Goal: Task Accomplishment & Management: Manage account settings

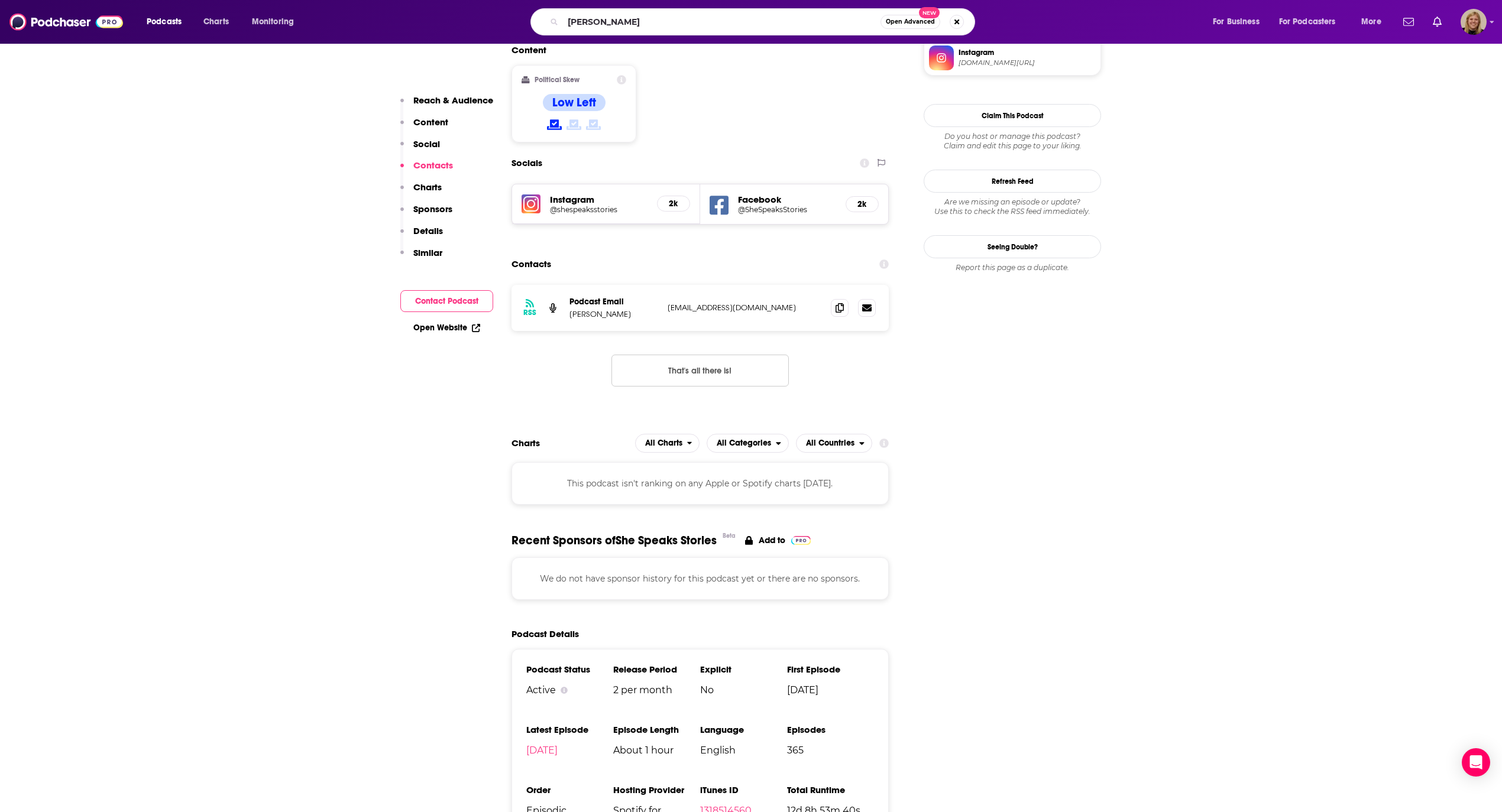
type input "[PERSON_NAME]"
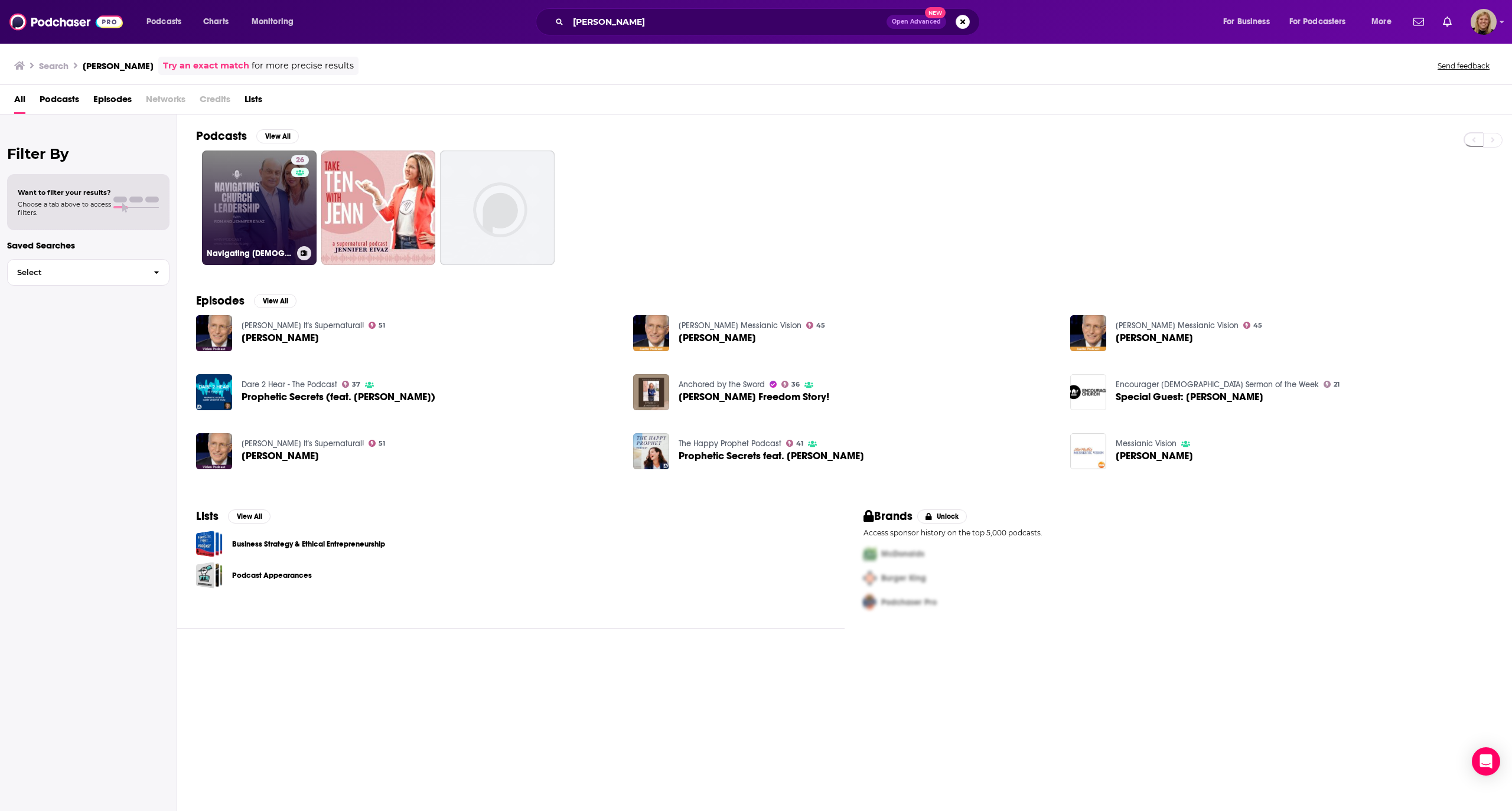
click at [253, 191] on link "26 Navigating [DEMOGRAPHIC_DATA] Leadership with [PERSON_NAME] and [PERSON_NAME]" at bounding box center [259, 207] width 115 height 114
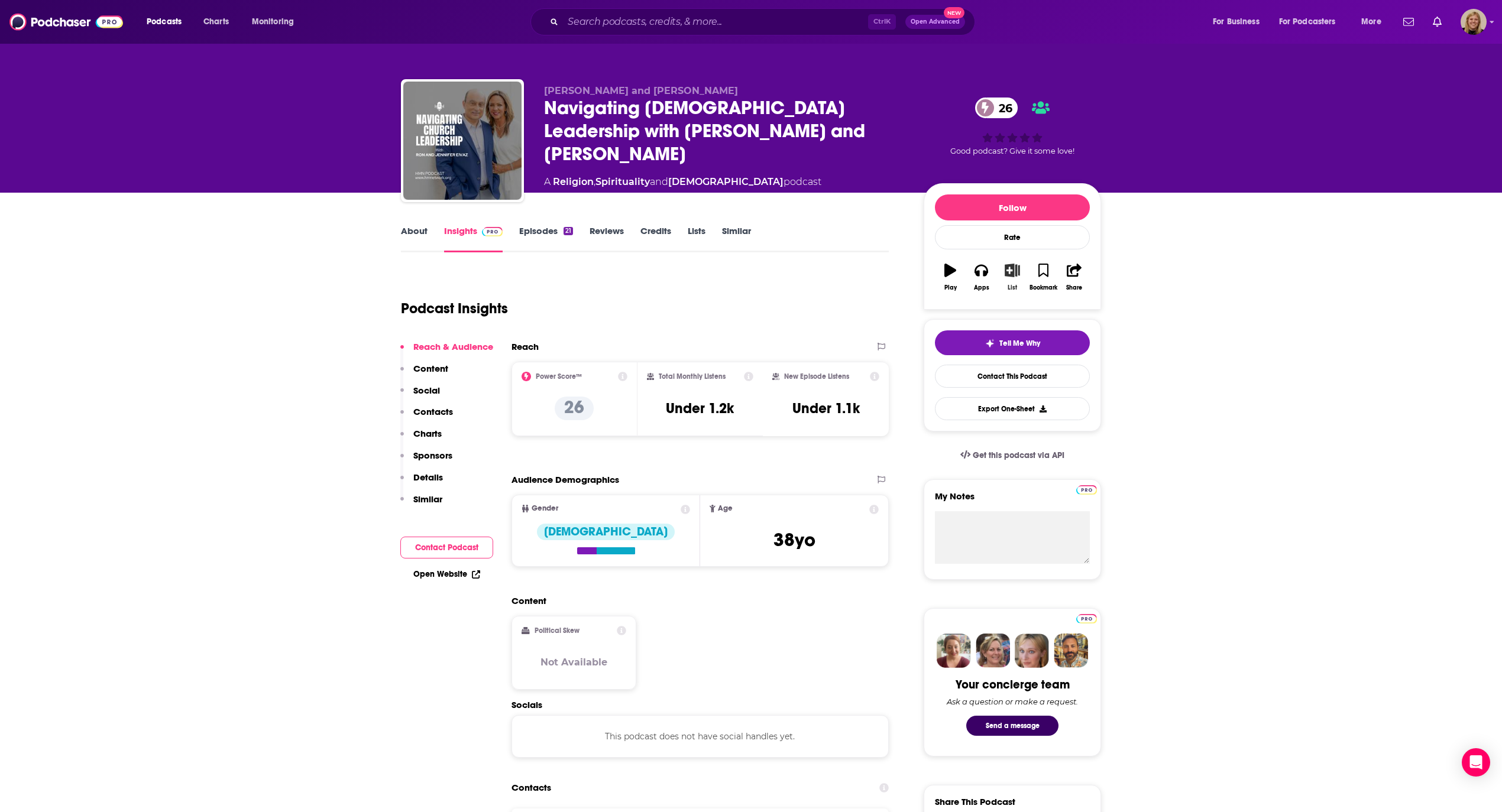
click at [1013, 273] on icon "button" at bounding box center [1013, 270] width 14 height 13
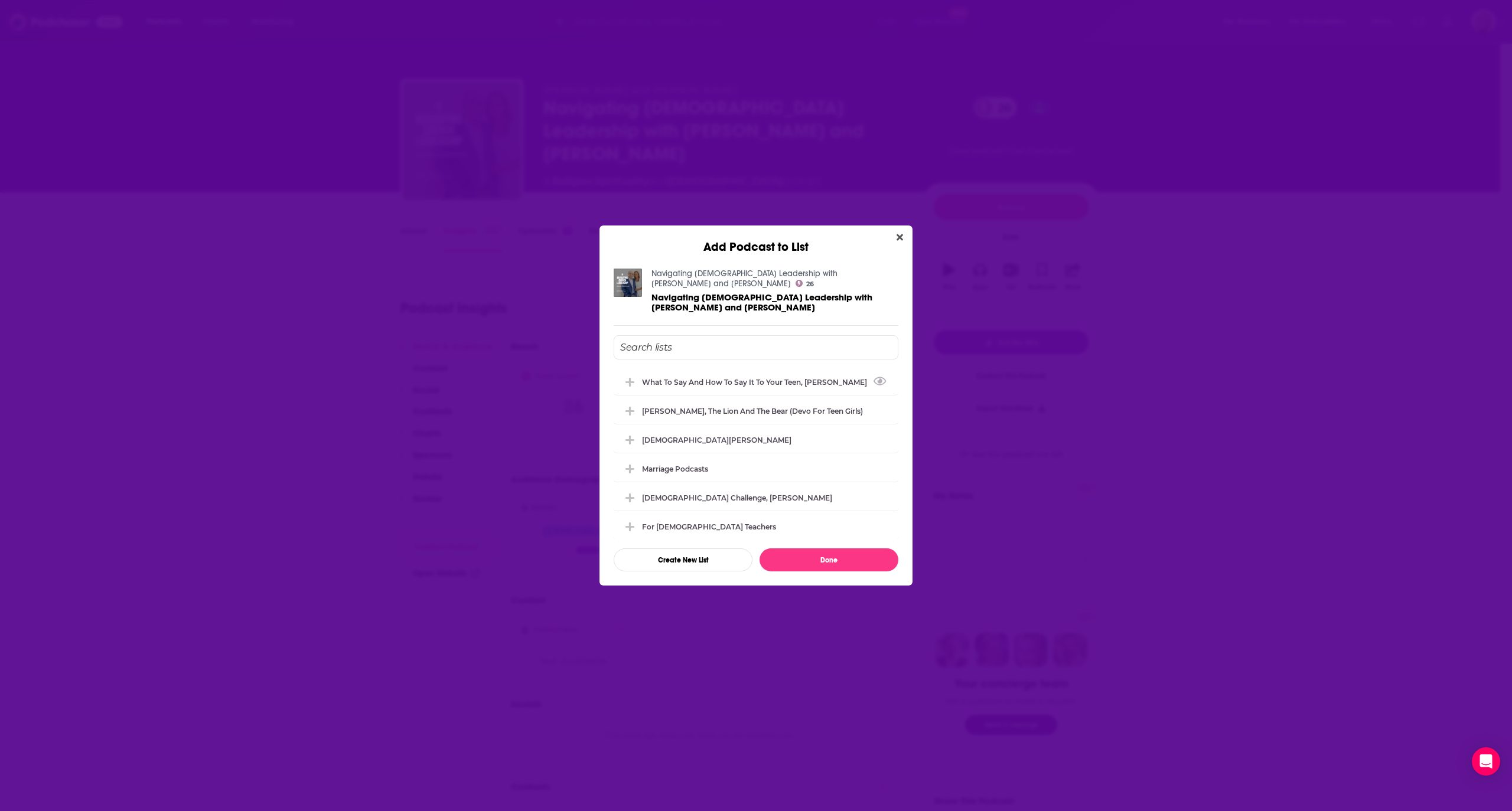
click at [685, 336] on input "Add Podcast To List" at bounding box center [756, 347] width 285 height 24
type input "[PERSON_NAME], You Are a Cursebreaker"
click at [821, 554] on button "Done" at bounding box center [829, 560] width 139 height 23
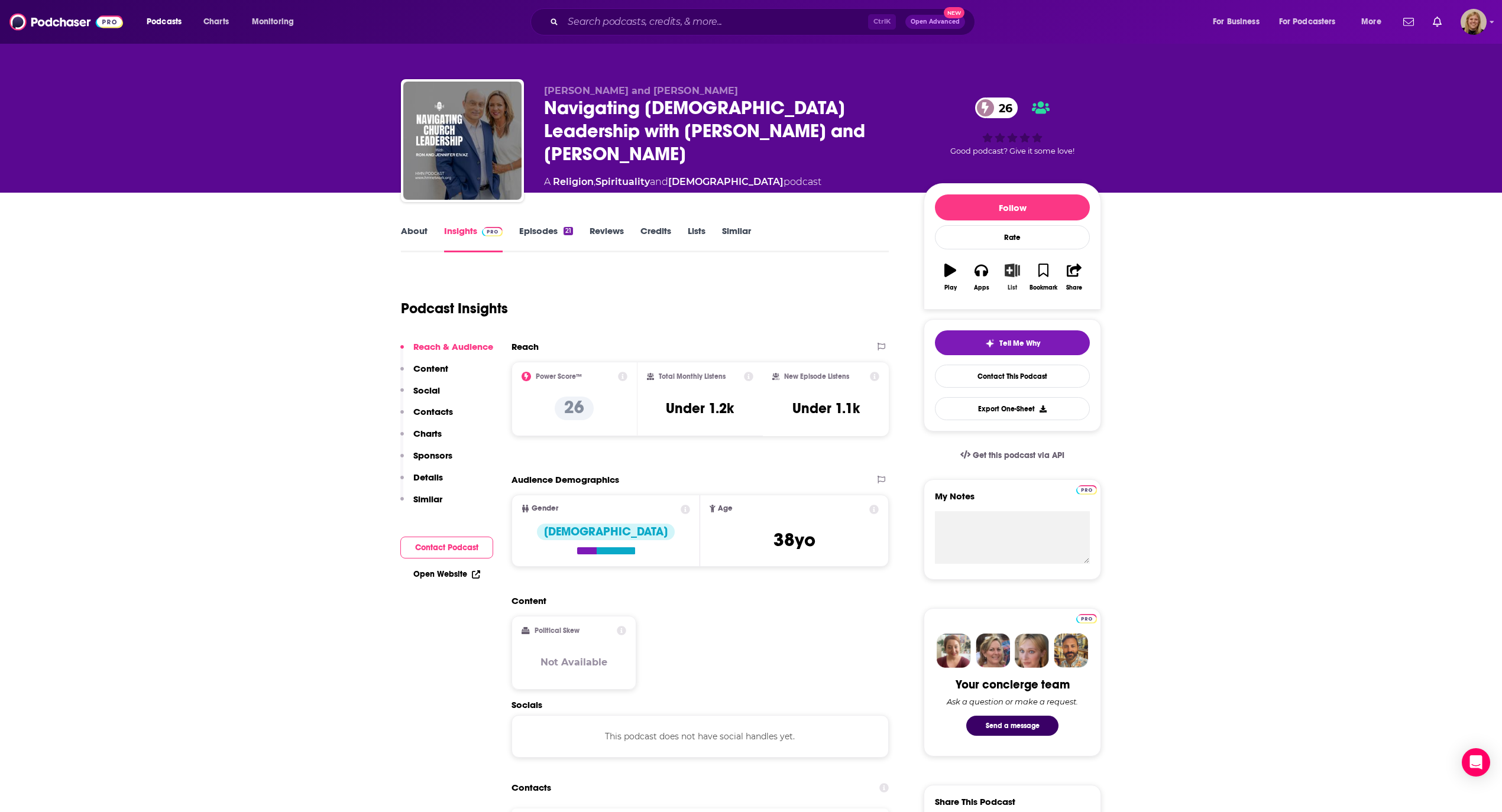
click at [1007, 283] on button "List" at bounding box center [1013, 277] width 31 height 42
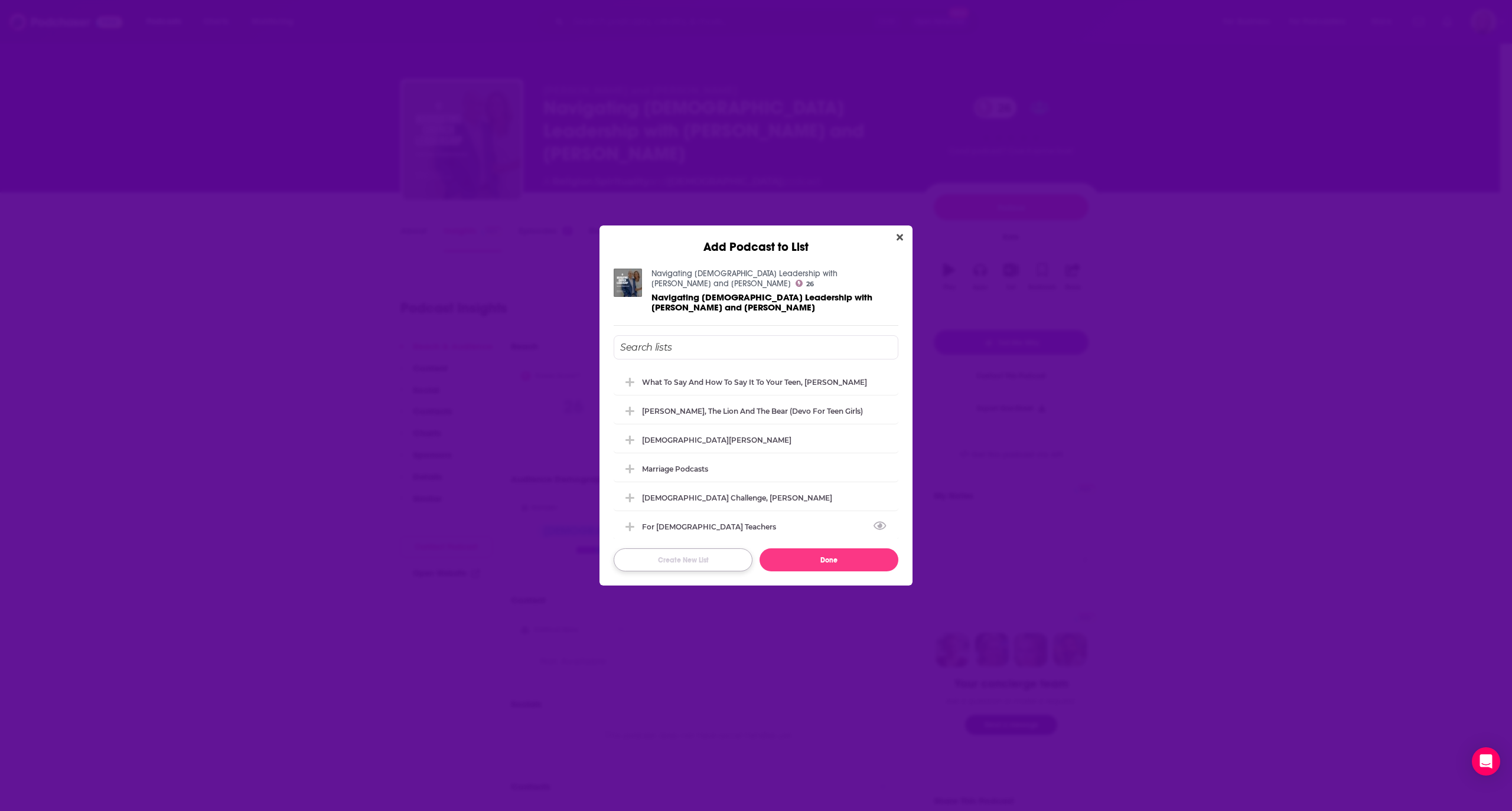
click at [671, 558] on button "Create New List" at bounding box center [683, 560] width 139 height 23
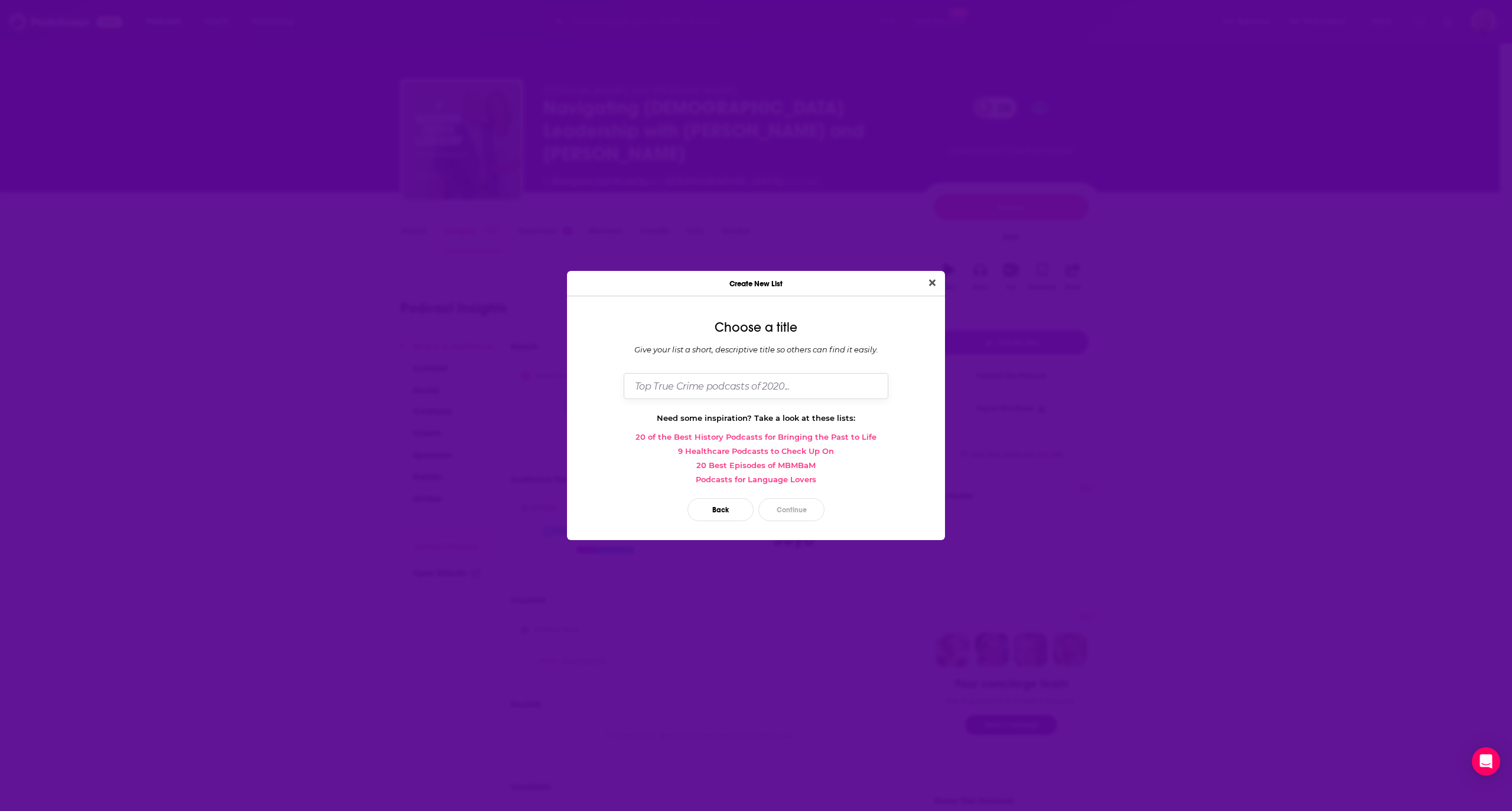
click at [669, 386] on input "Dialog" at bounding box center [756, 386] width 265 height 25
type input "H"
type input "[PERSON_NAME], You Are A Cursebreaker CHO"
click at [793, 513] on button "Continue" at bounding box center [791, 510] width 66 height 23
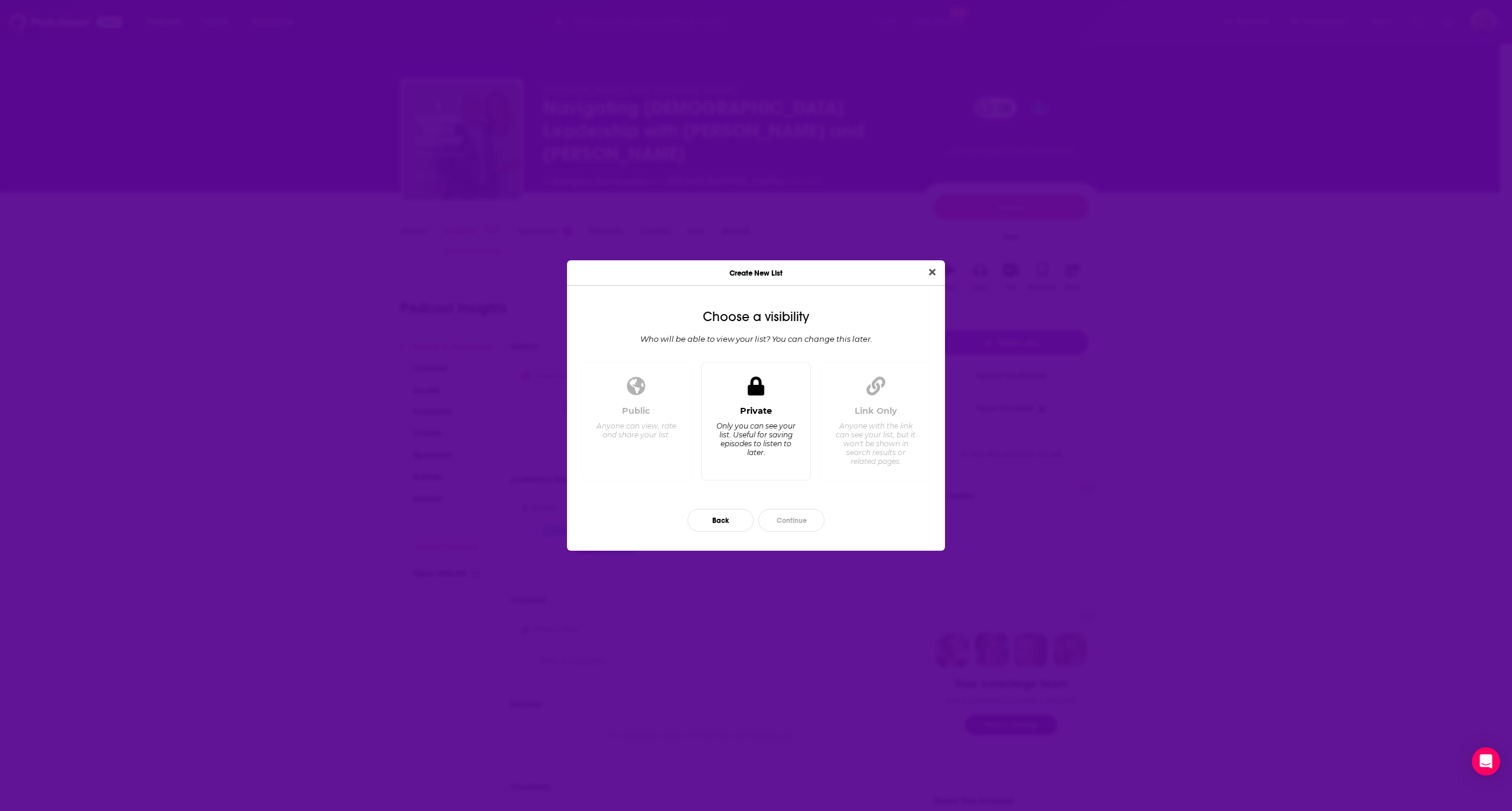
click at [783, 438] on div "Only you can see your list. Useful for saving episodes to listen to later." at bounding box center [756, 439] width 81 height 35
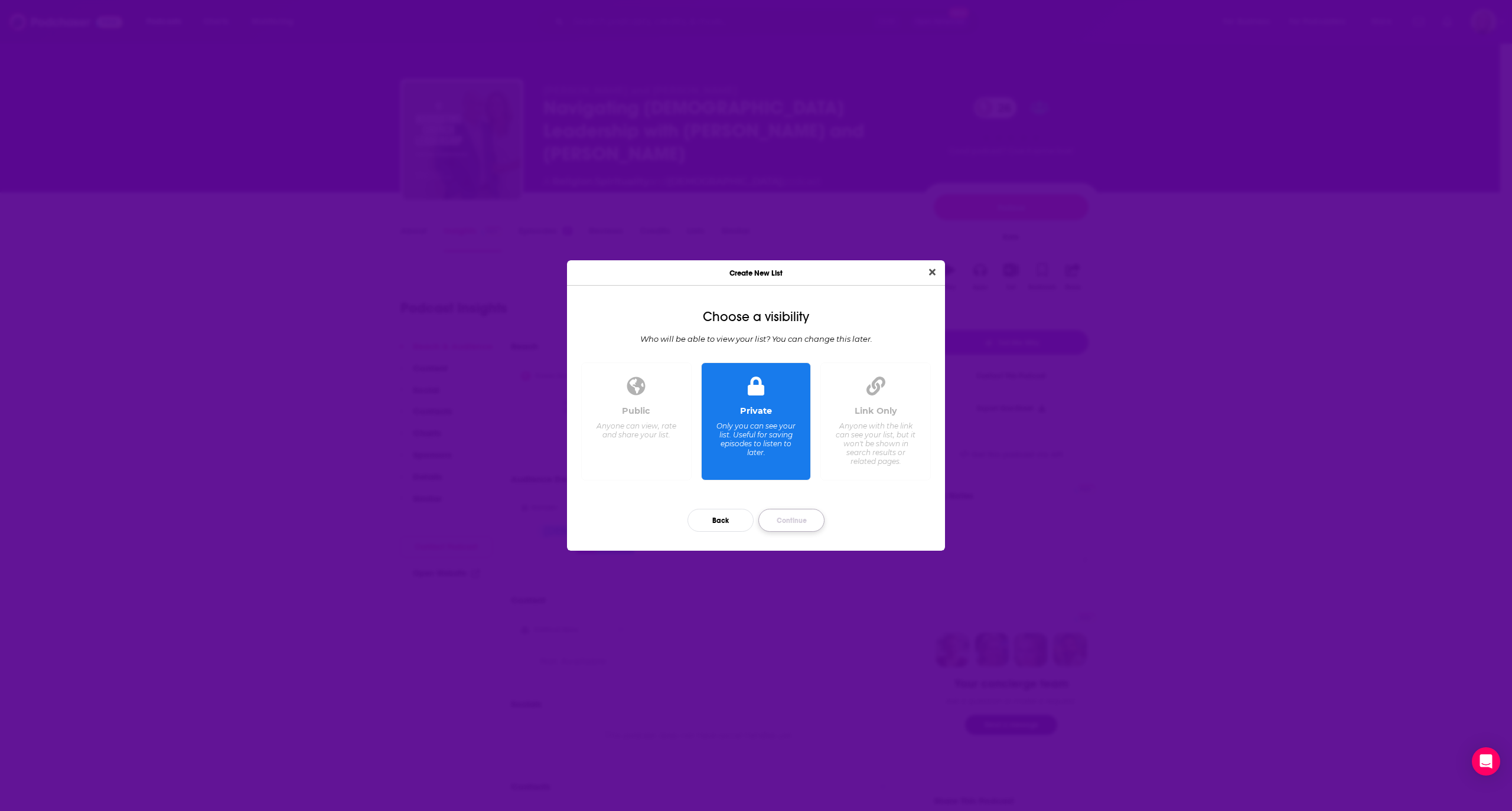
click at [775, 521] on button "Continue" at bounding box center [791, 521] width 66 height 23
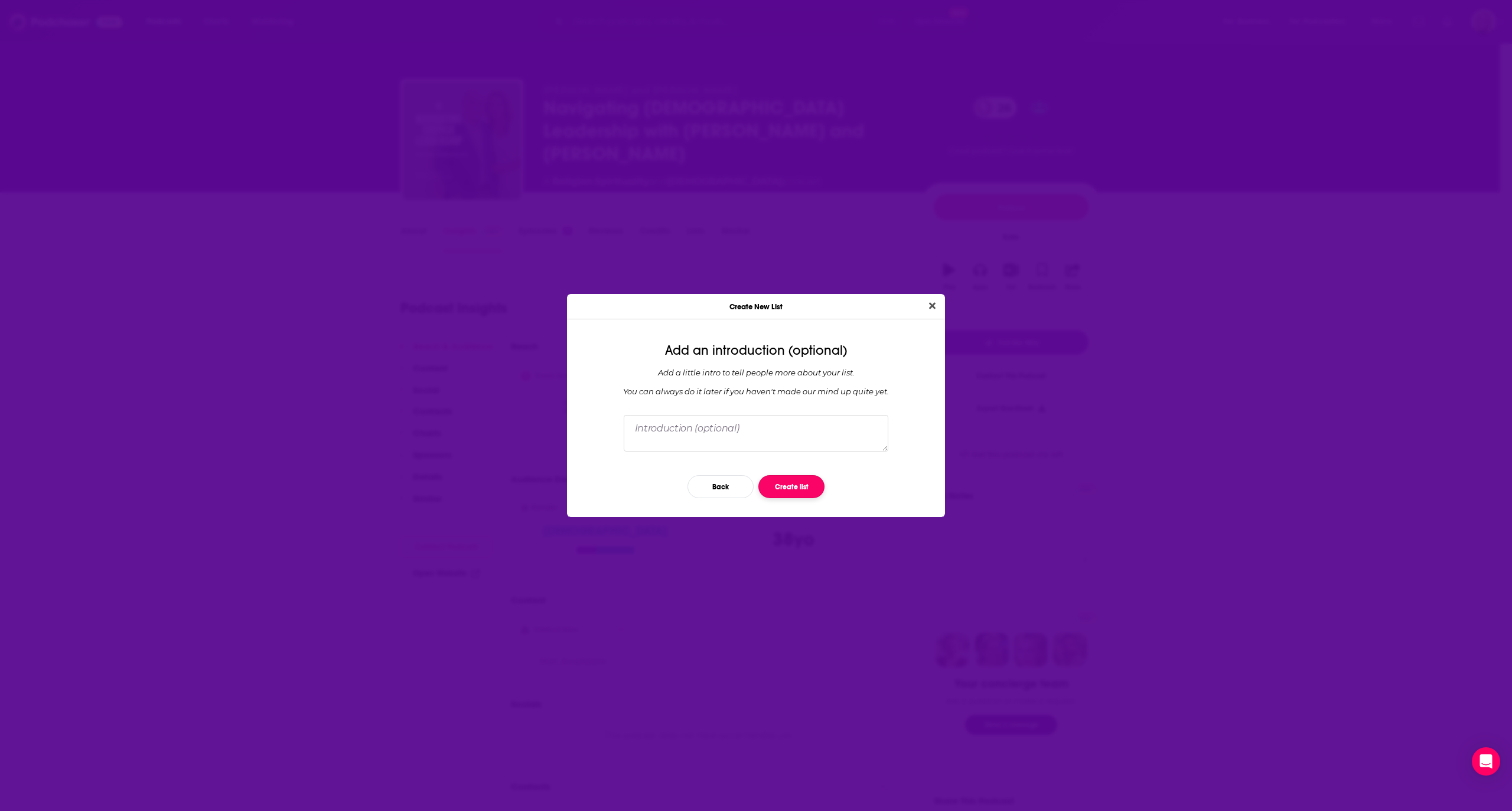
click at [791, 485] on button "Create list" at bounding box center [791, 487] width 66 height 23
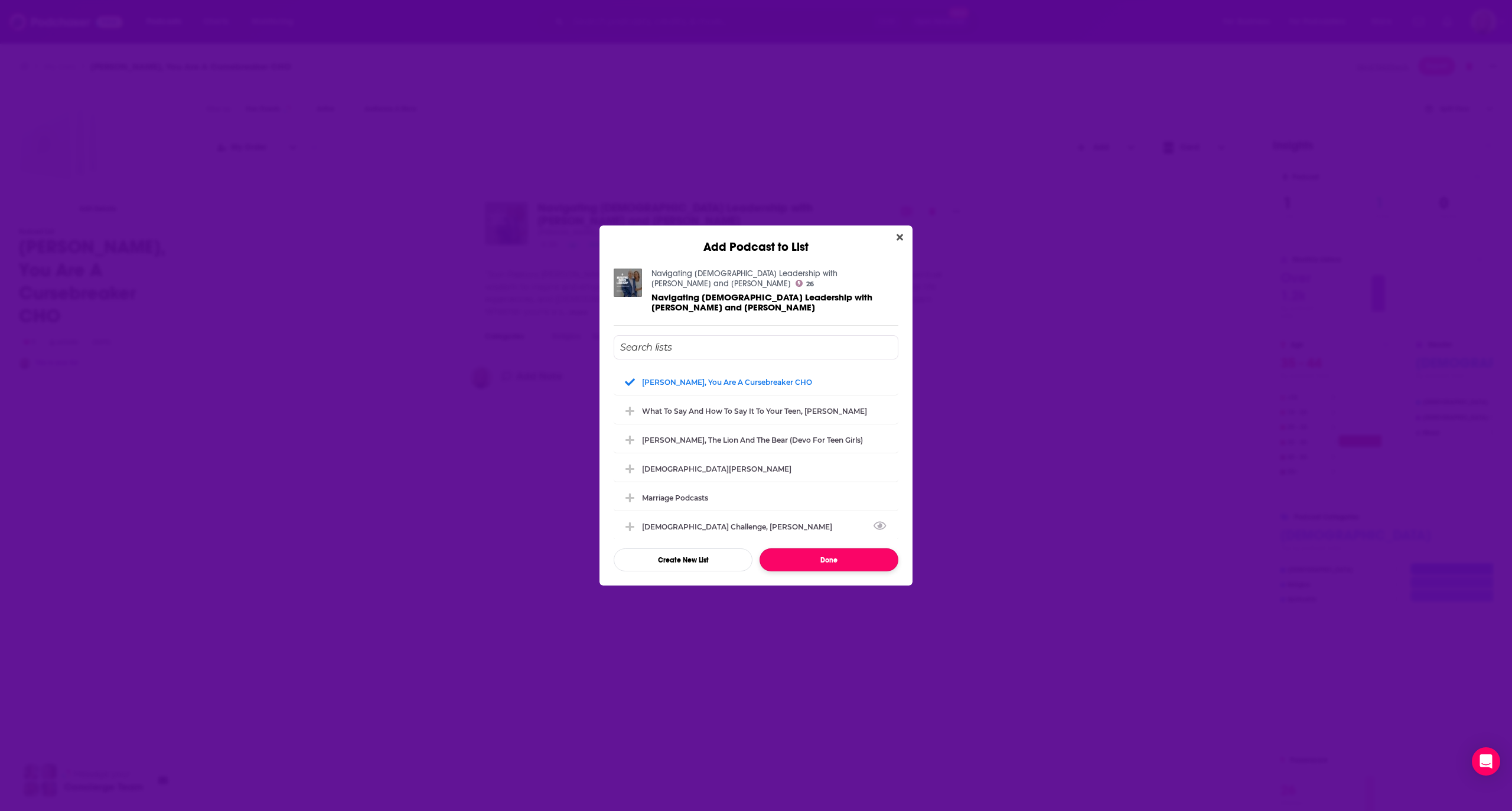
click at [841, 560] on button "Done" at bounding box center [829, 560] width 139 height 23
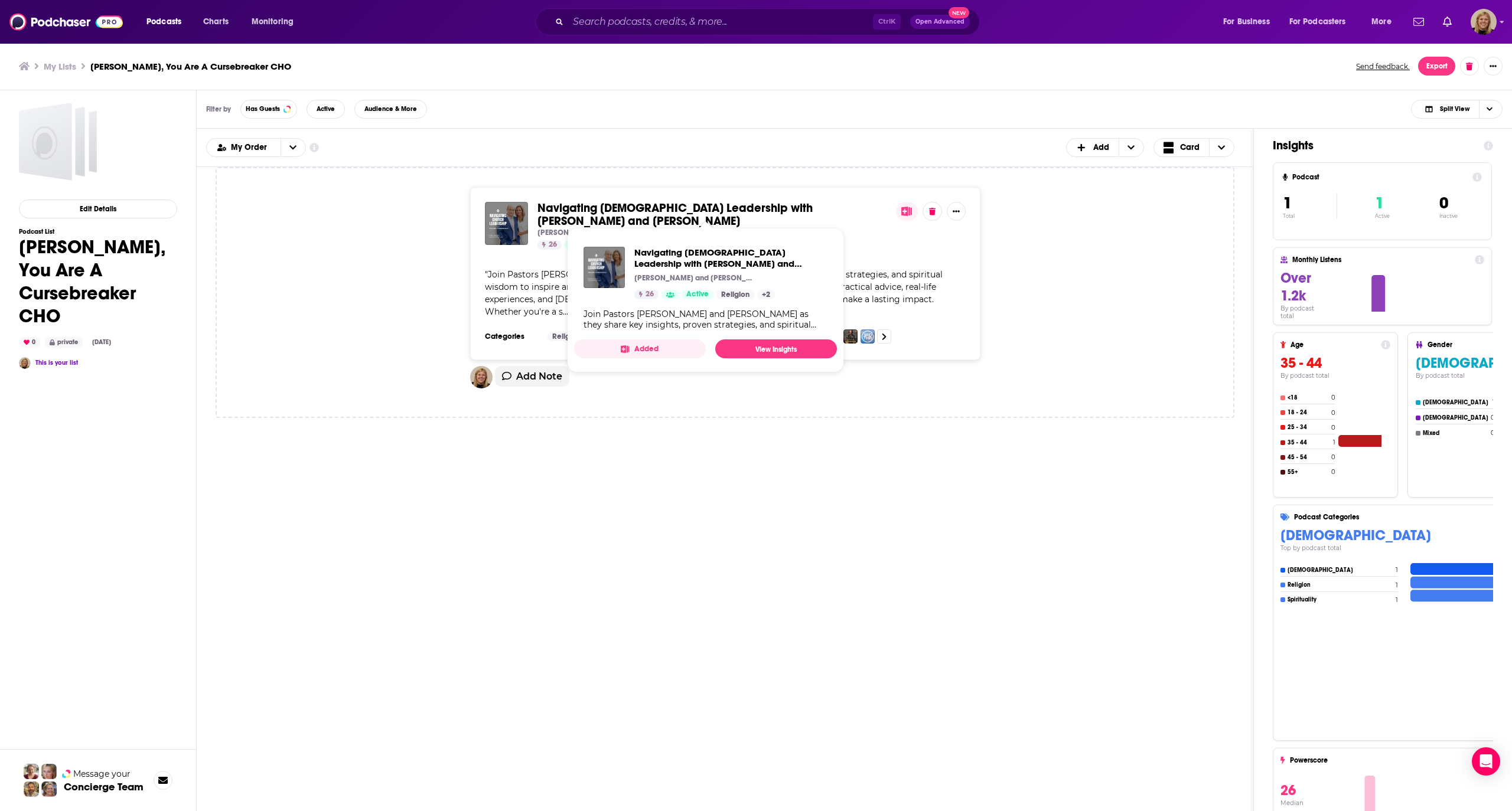
click at [576, 214] on span "Navigating [DEMOGRAPHIC_DATA] Leadership with [PERSON_NAME] and [PERSON_NAME]" at bounding box center [674, 214] width 275 height 28
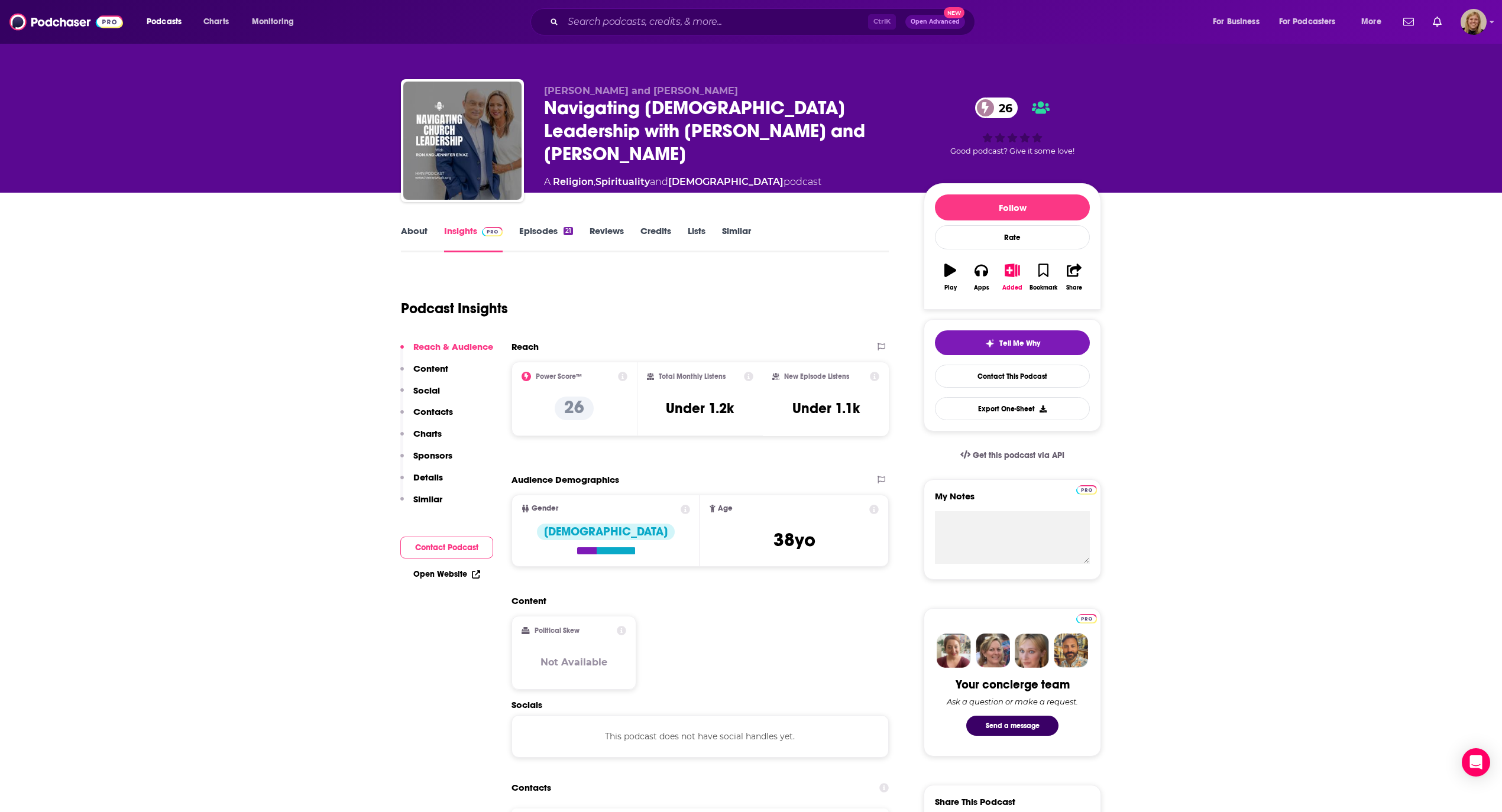
click at [420, 233] on link "About" at bounding box center [413, 239] width 26 height 27
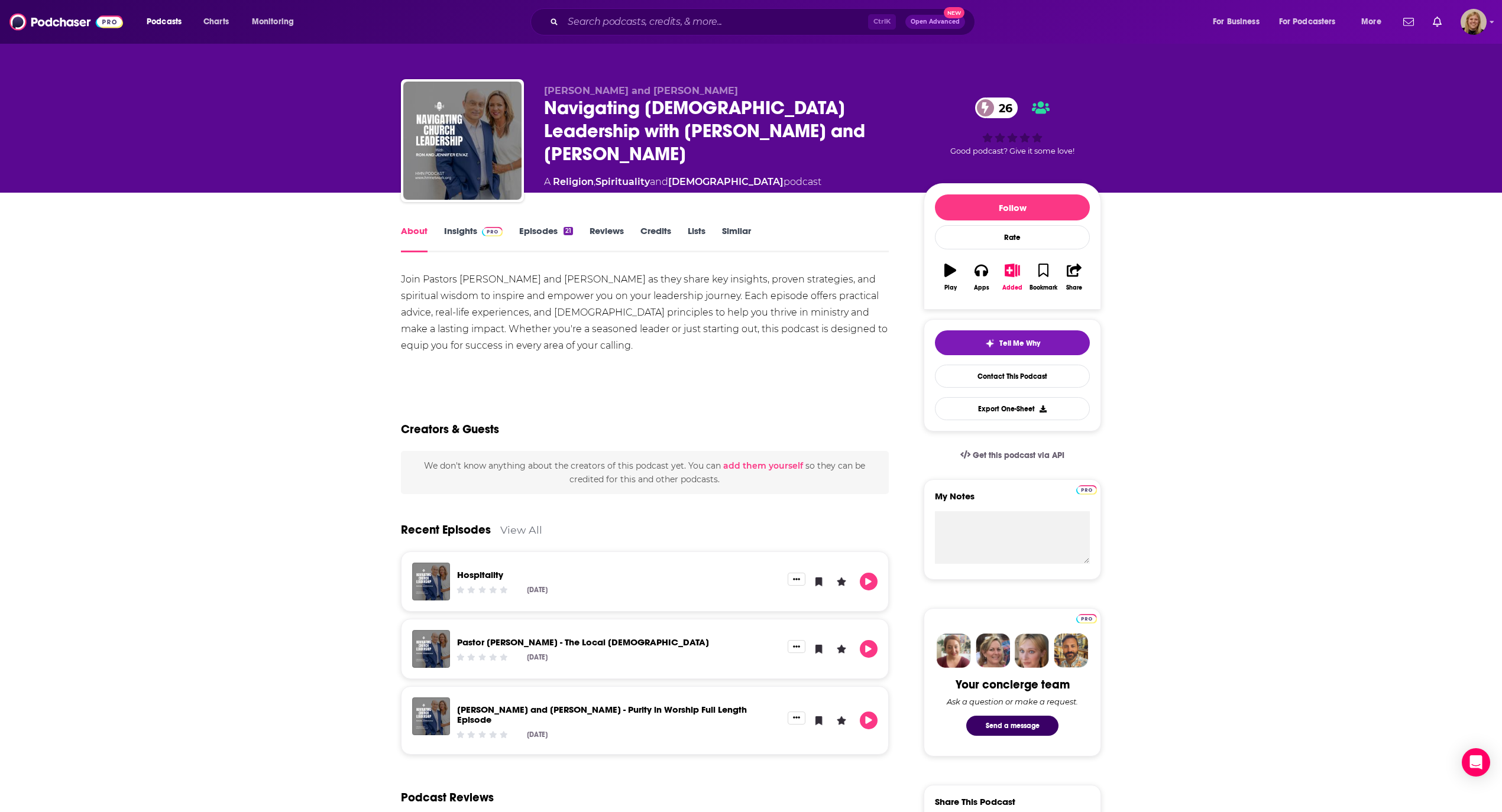
click at [512, 325] on div "Join Pastors [PERSON_NAME] and [PERSON_NAME] as they share key insights, proven…" at bounding box center [644, 313] width 487 height 83
click at [680, 338] on div "Join Pastors [PERSON_NAME] and [PERSON_NAME] as they share key insights, proven…" at bounding box center [644, 313] width 487 height 83
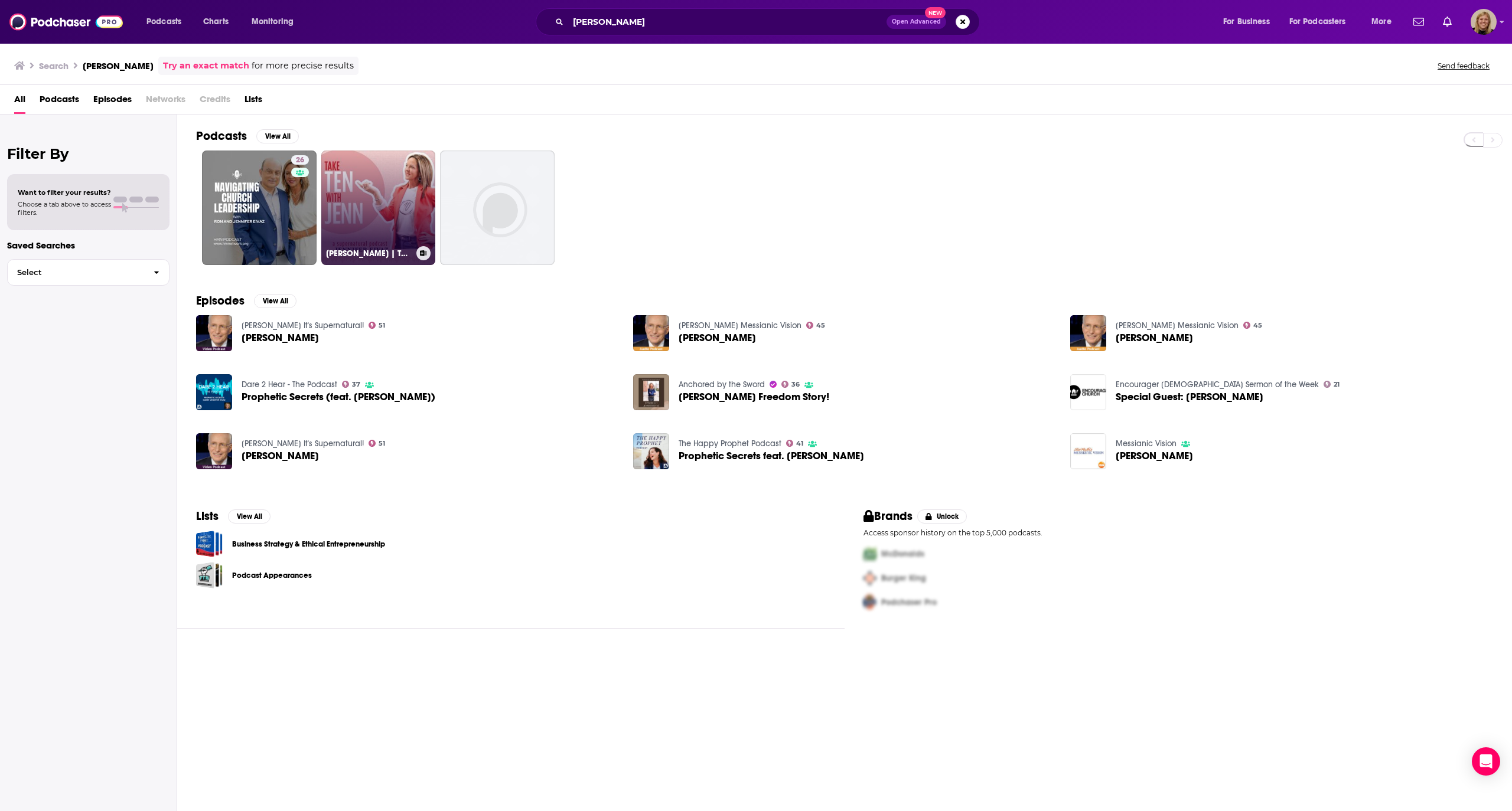
click at [355, 150] on link "[PERSON_NAME] | Take Ten With [PERSON_NAME]" at bounding box center [378, 207] width 115 height 114
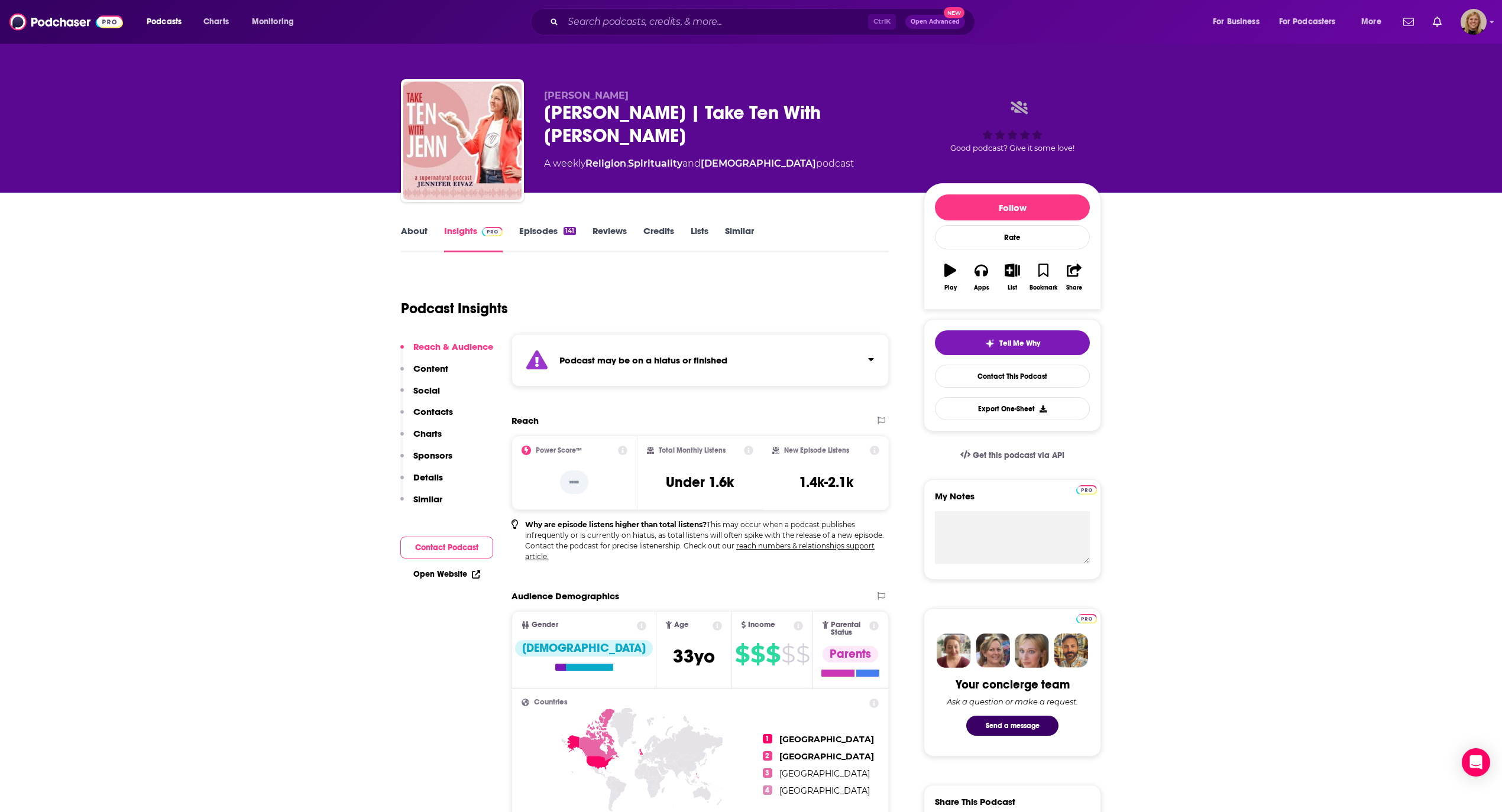
click at [728, 362] on strong "Podcast may be on a hiatus or finished" at bounding box center [644, 360] width 168 height 11
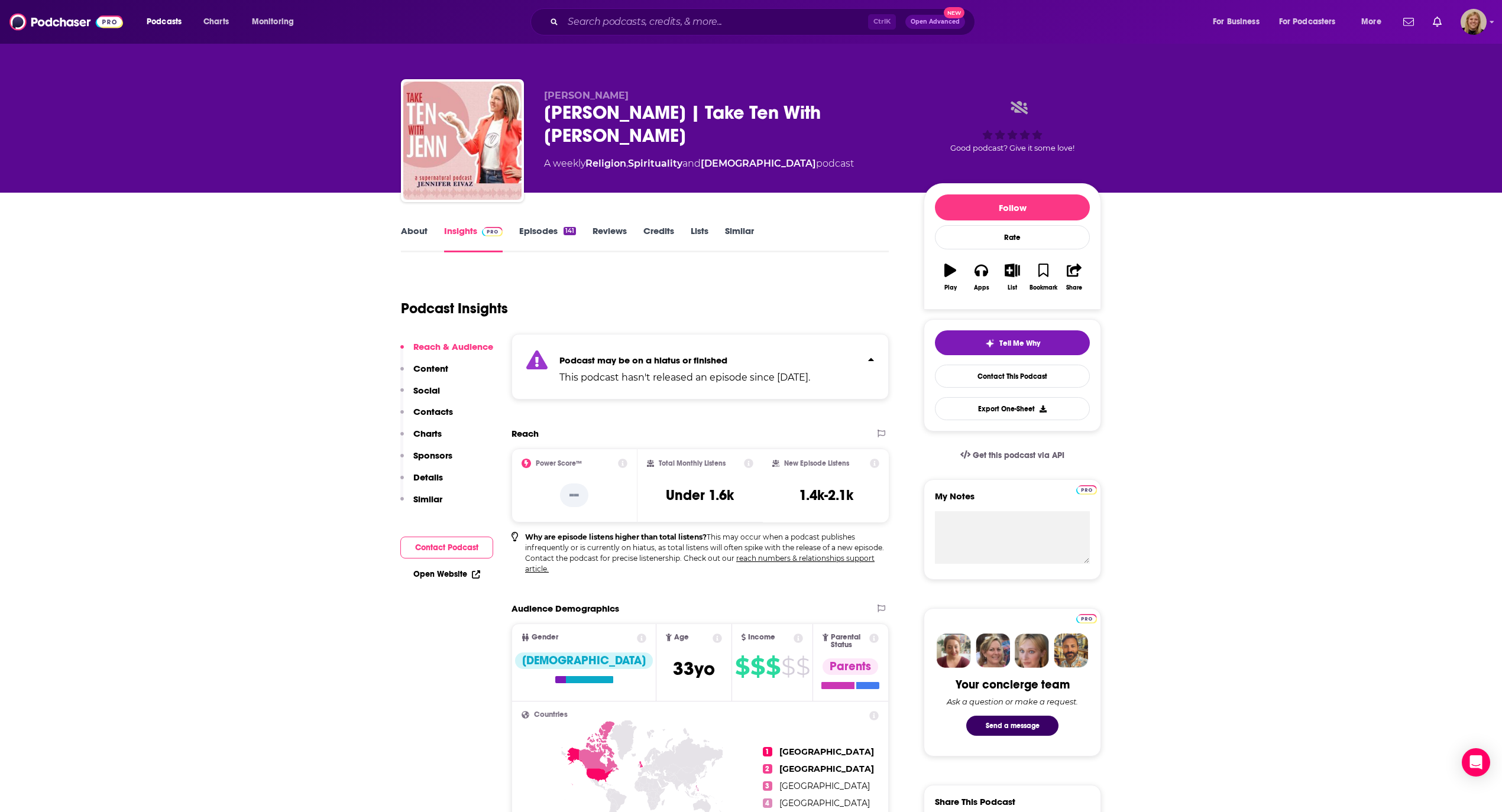
click at [408, 232] on link "About" at bounding box center [413, 239] width 26 height 27
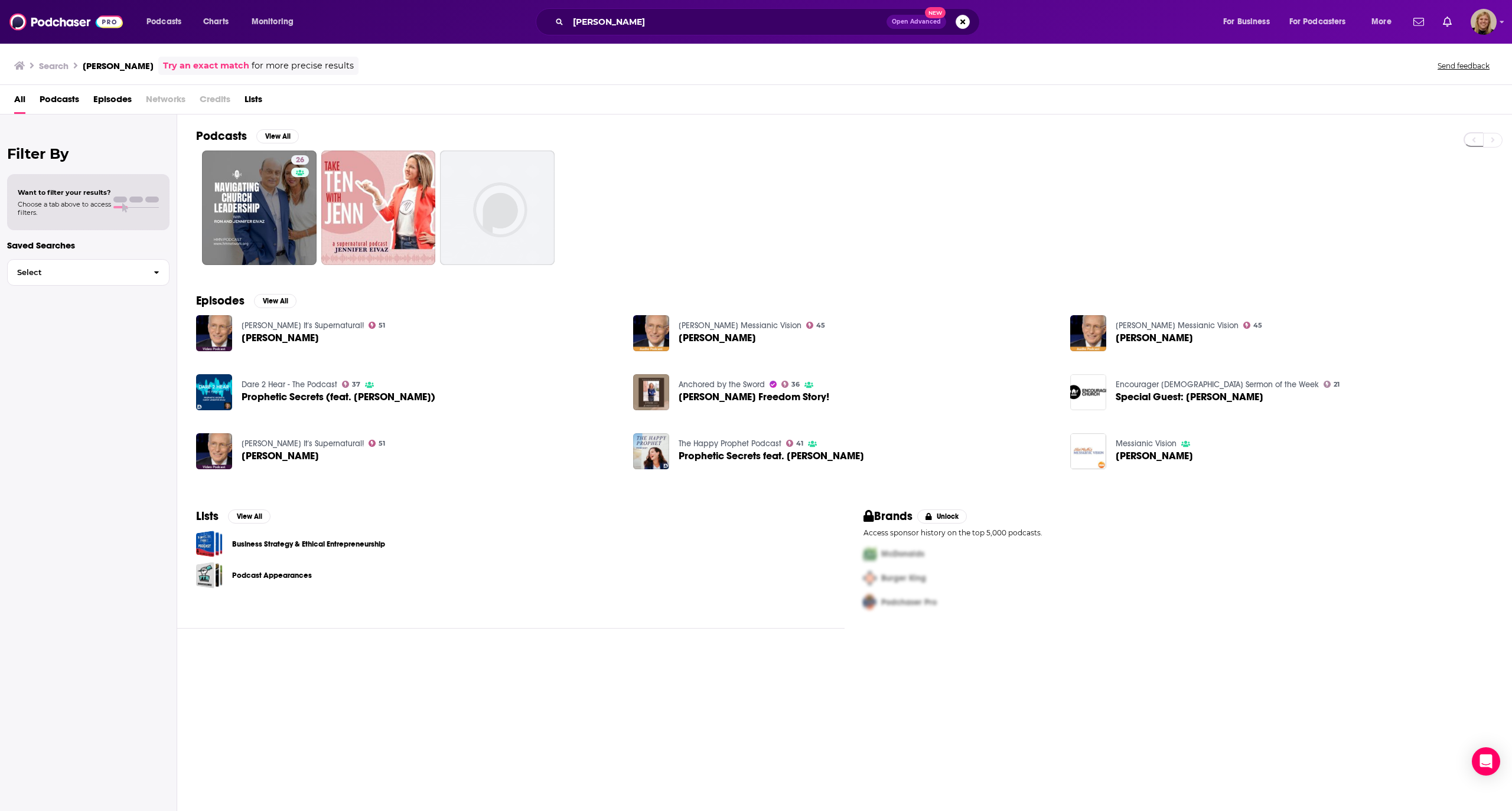
click at [121, 95] on span "Episodes" at bounding box center [113, 102] width 39 height 24
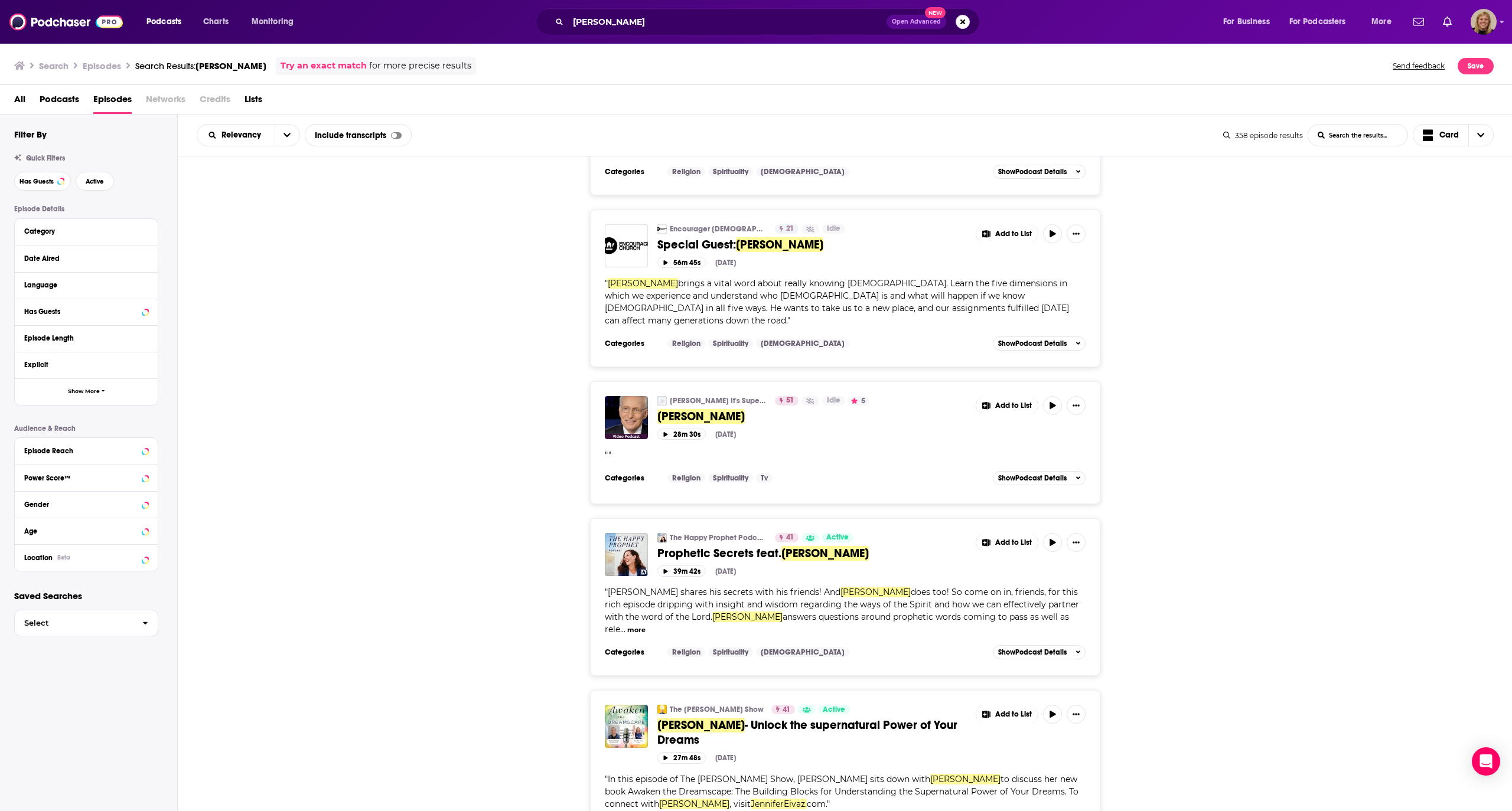
scroll to position [865, 0]
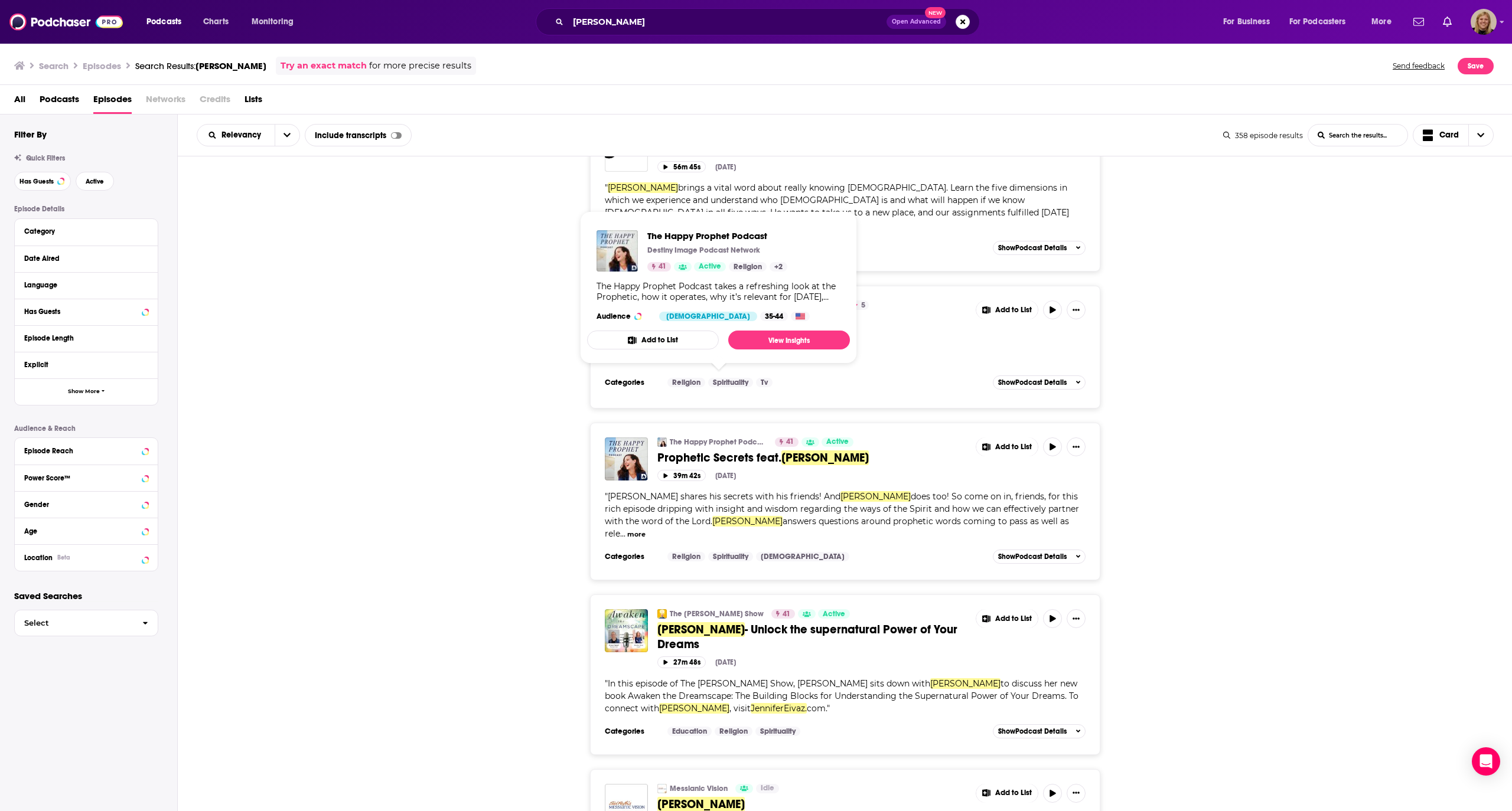
click at [664, 335] on button "Add to List" at bounding box center [653, 340] width 132 height 19
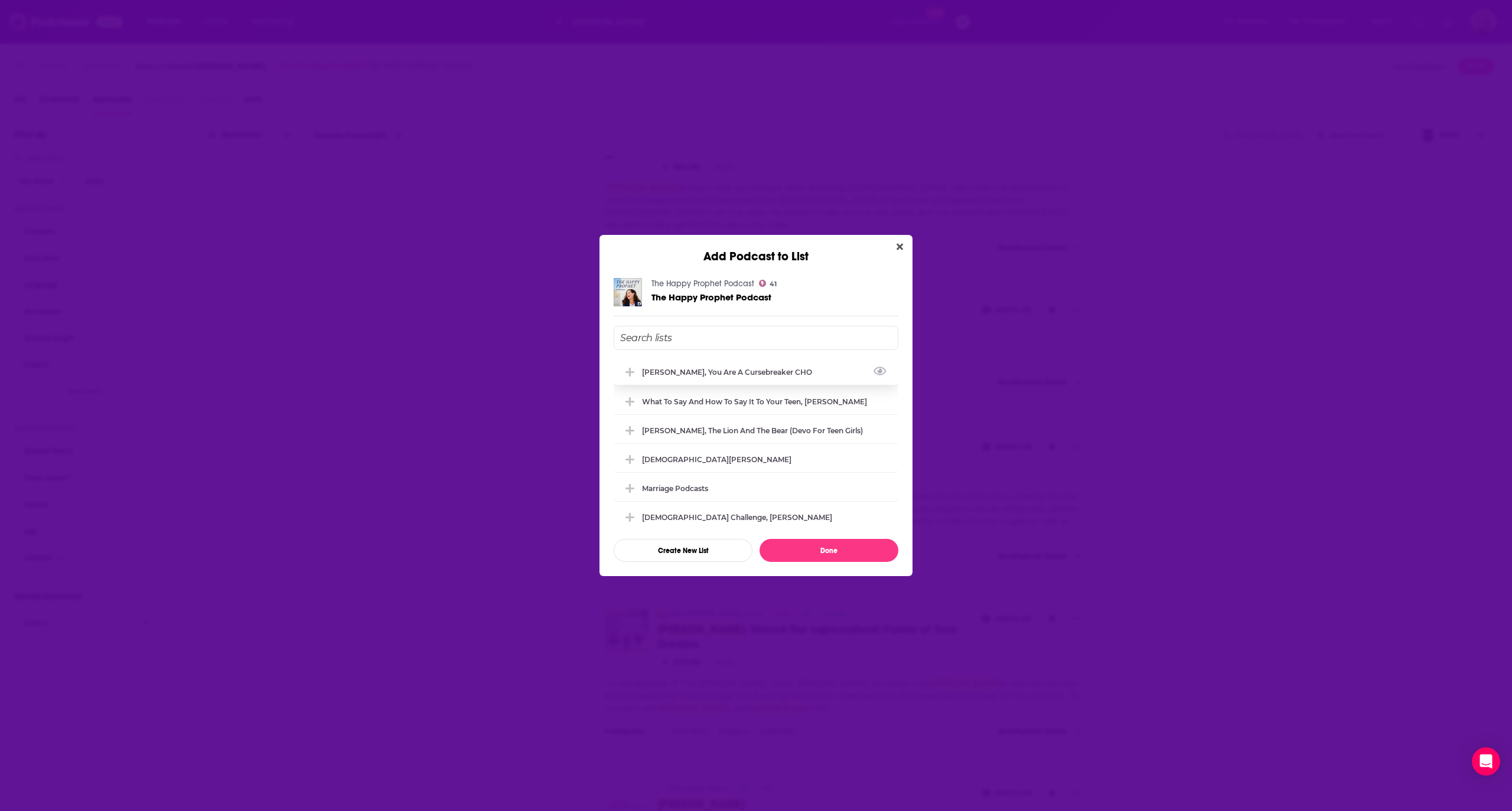
click at [698, 365] on div "[PERSON_NAME], You Are A Cursebreaker CHO" at bounding box center [756, 371] width 285 height 26
click at [861, 554] on button "Done" at bounding box center [829, 551] width 139 height 23
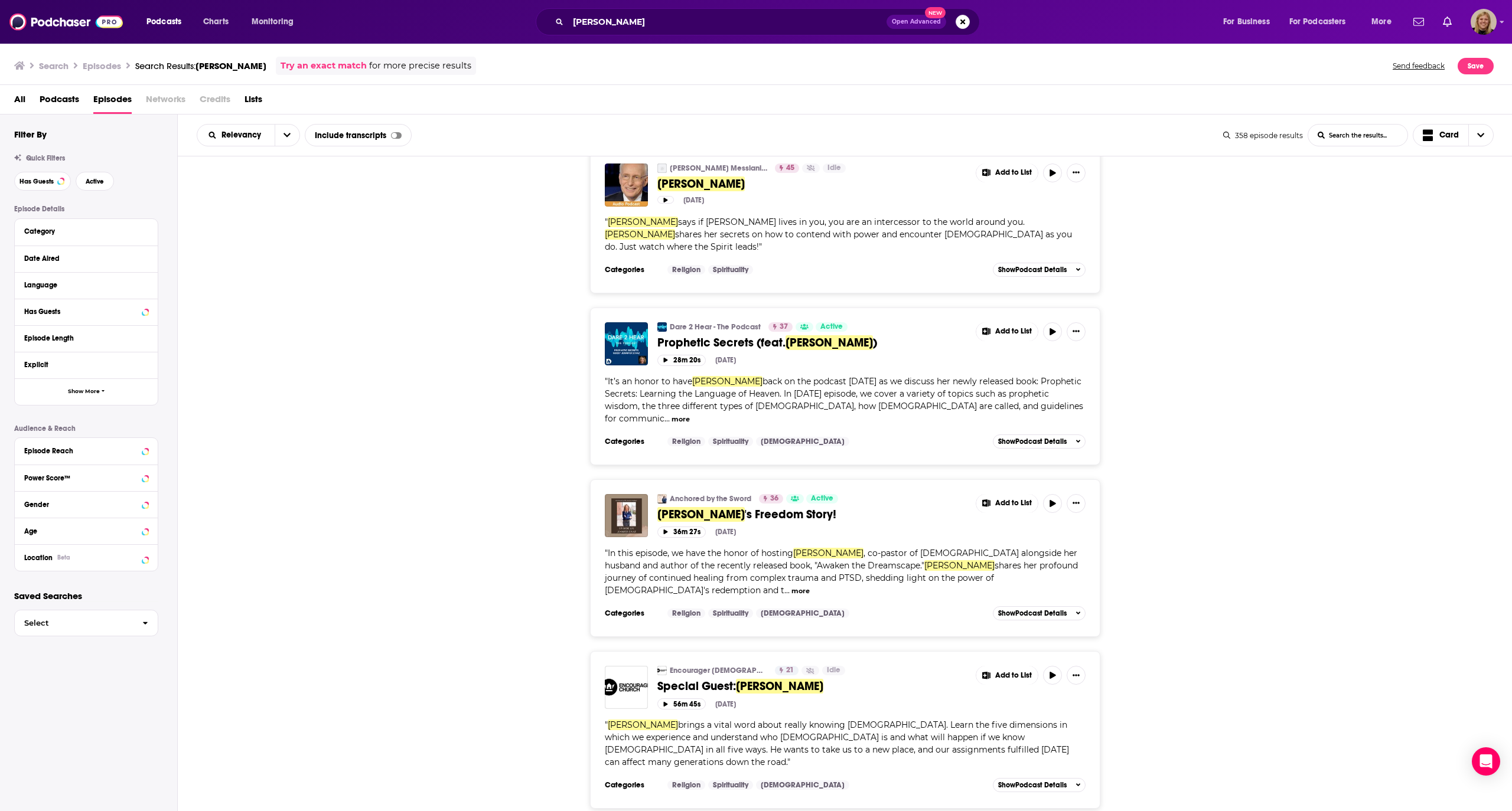
scroll to position [314, 0]
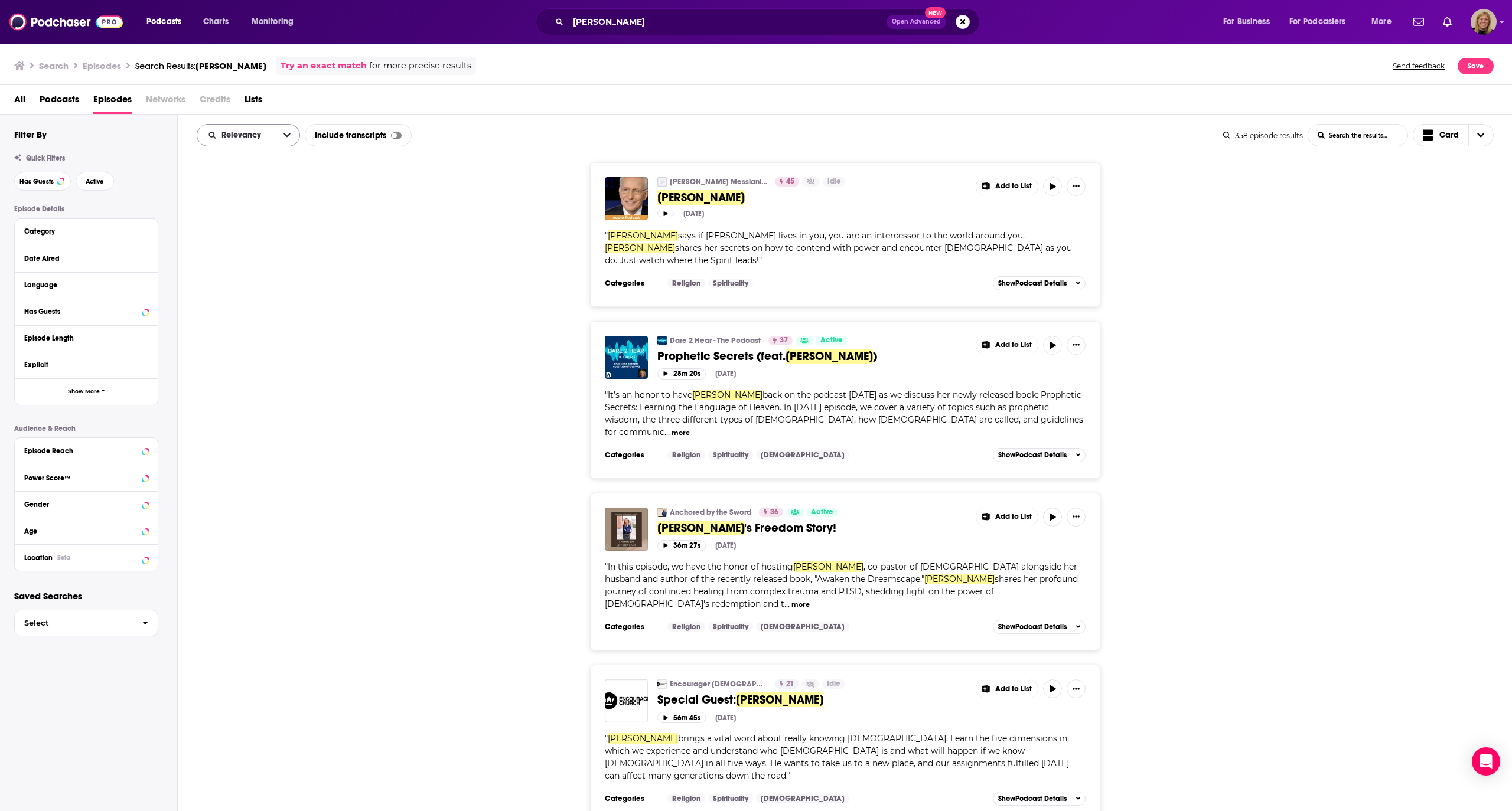
click at [282, 133] on button "open menu" at bounding box center [288, 135] width 25 height 22
click at [252, 236] on span "Power Score" at bounding box center [255, 235] width 69 height 6
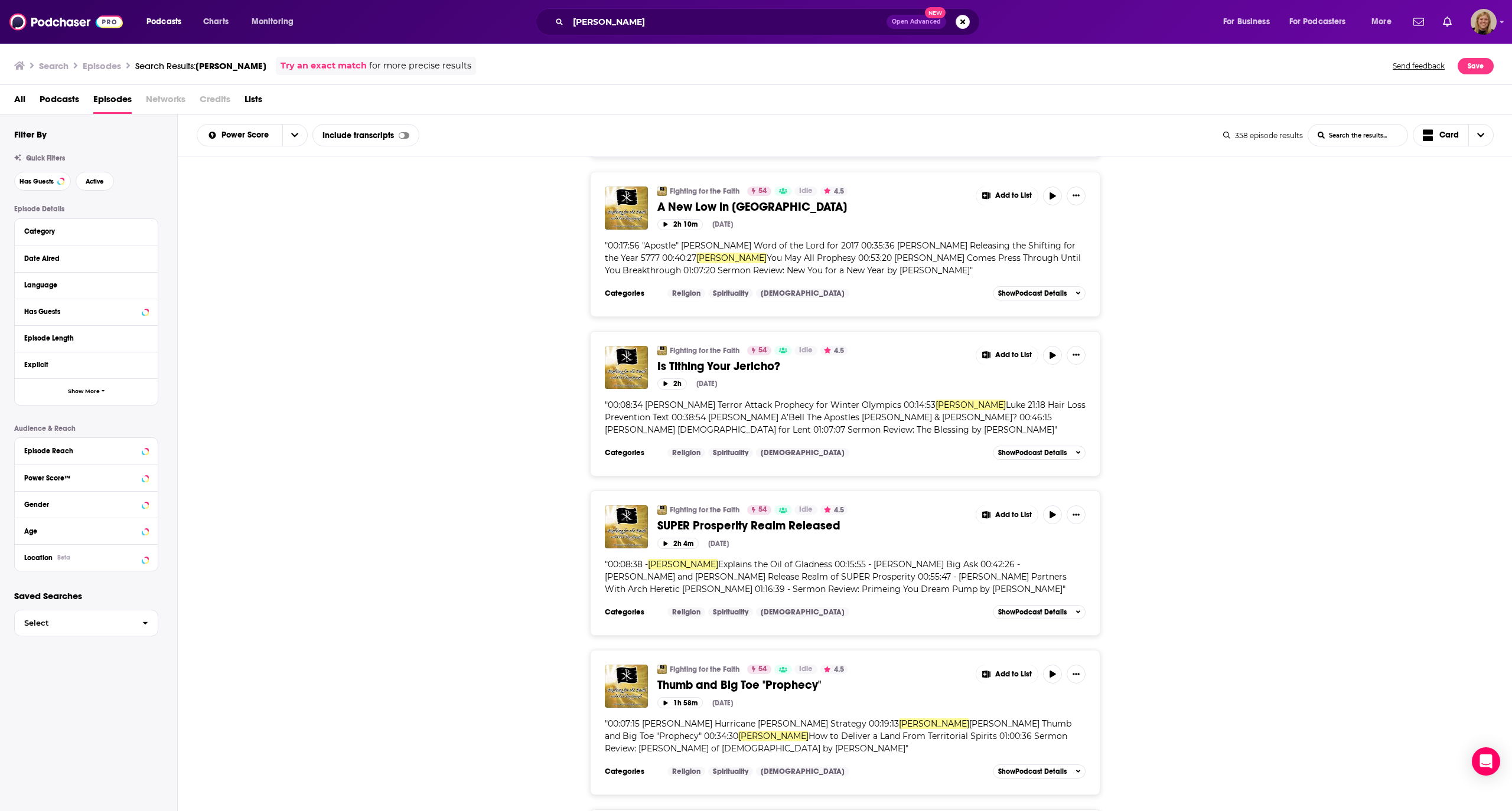
scroll to position [157, 0]
click at [1006, 357] on span "Add to List" at bounding box center [1013, 357] width 37 height 9
click at [1010, 410] on button "Add Podcast" at bounding box center [1015, 406] width 60 height 22
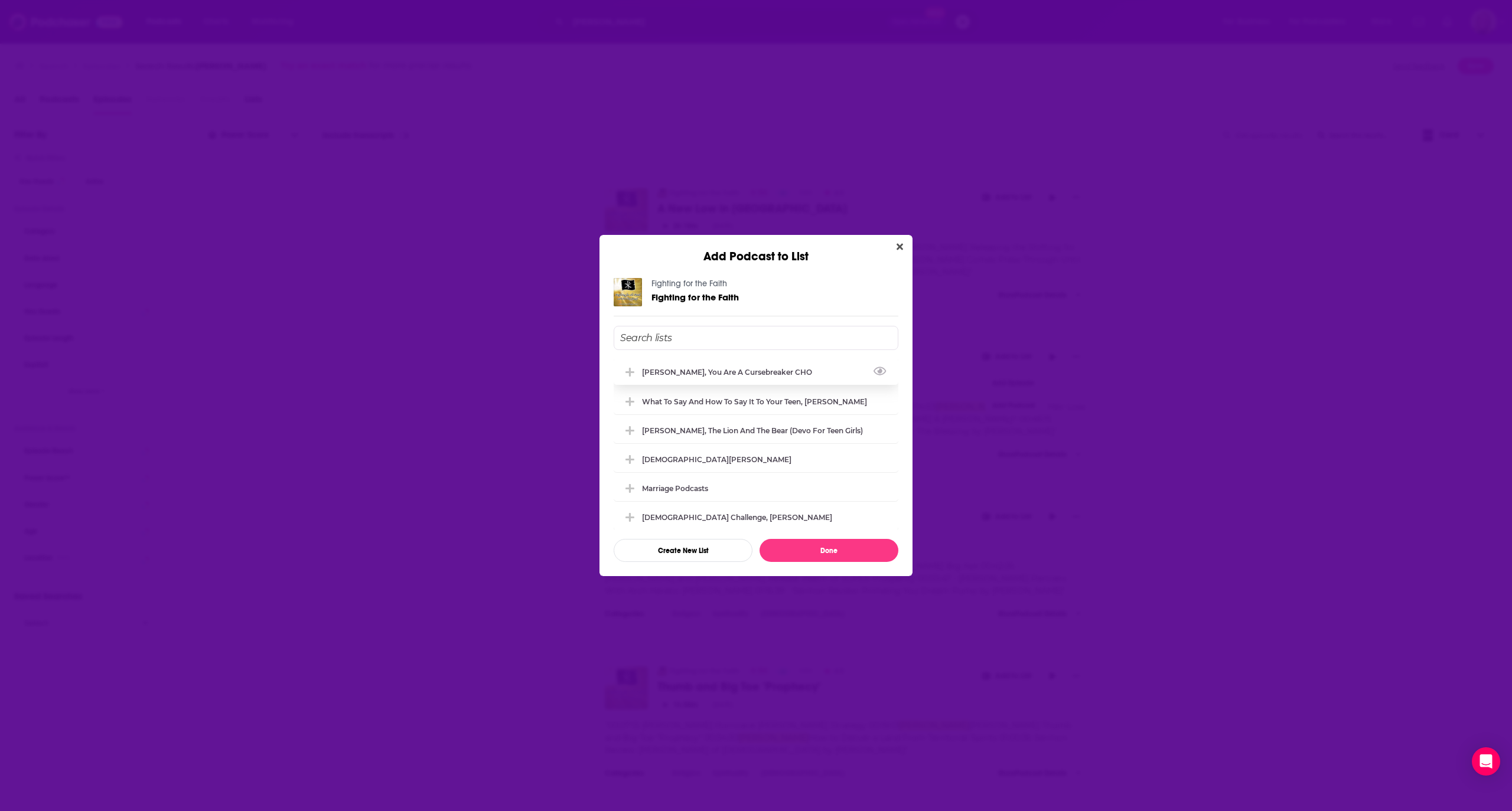
click at [738, 378] on div "[PERSON_NAME], You Are A Cursebreaker CHO" at bounding box center [756, 371] width 285 height 26
click at [835, 551] on button "Done" at bounding box center [829, 551] width 139 height 23
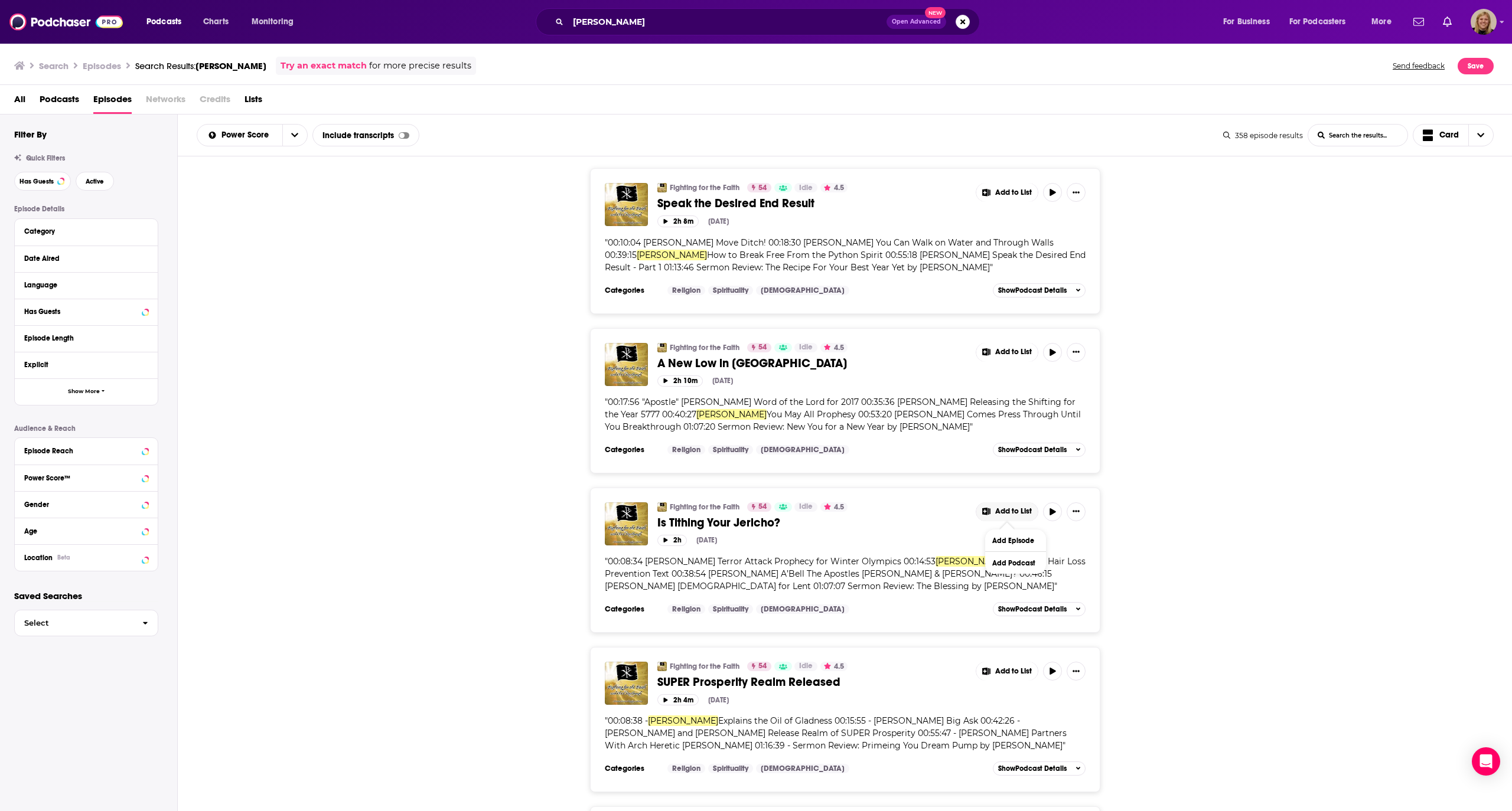
scroll to position [0, 0]
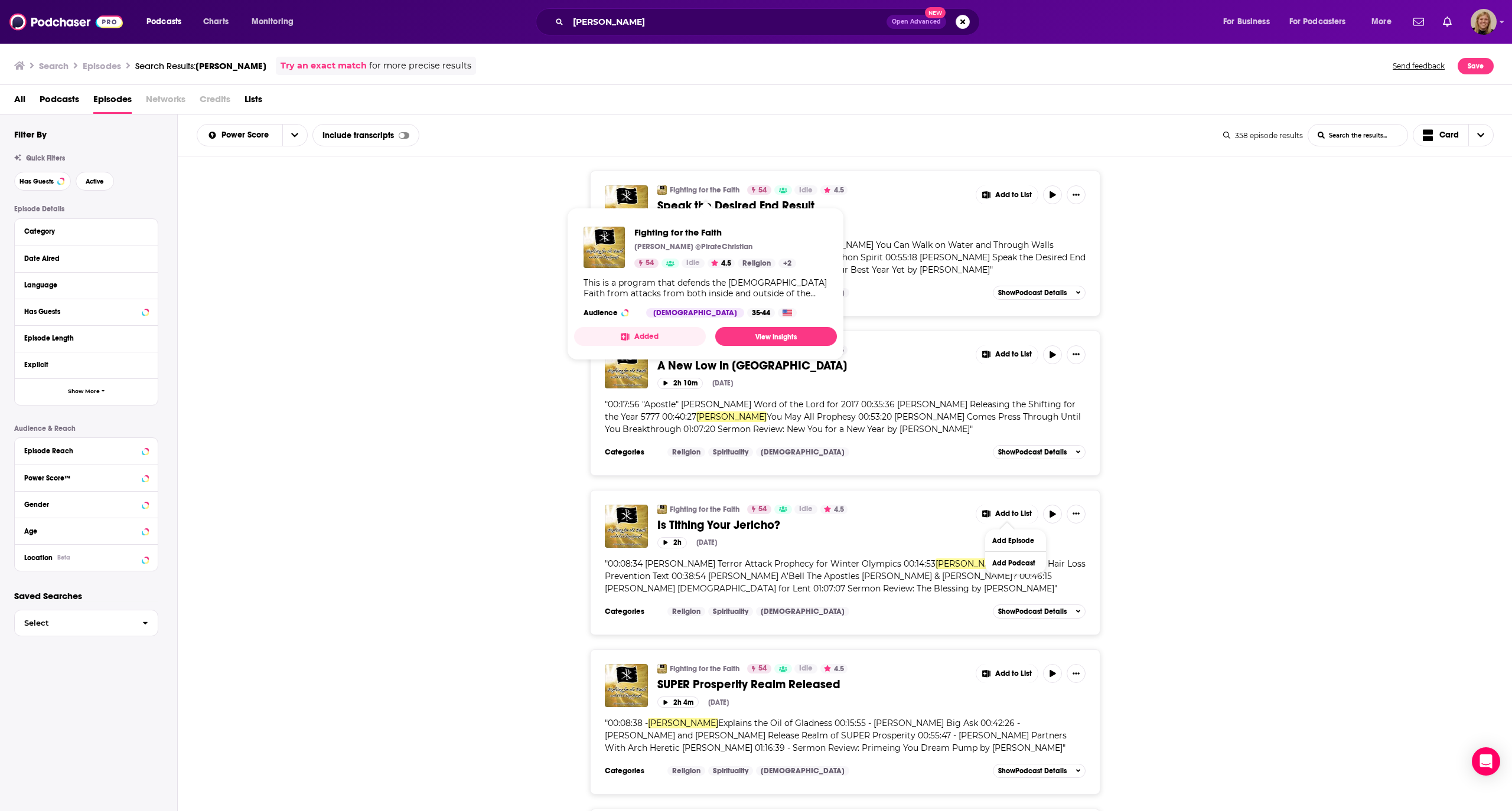
click at [692, 189] on link "Fighting for the Faith" at bounding box center [704, 190] width 69 height 9
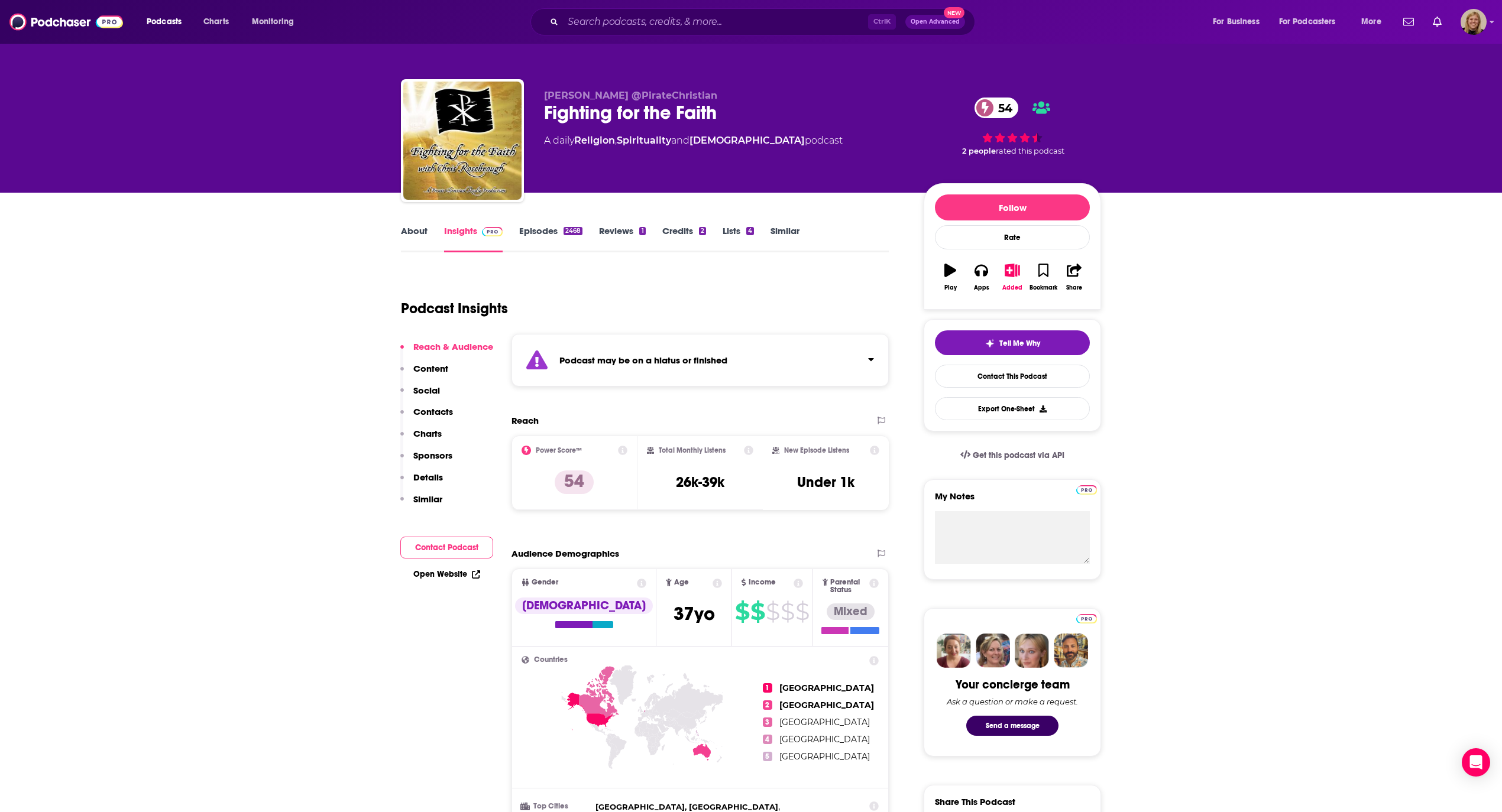
click at [408, 229] on link "About" at bounding box center [413, 239] width 26 height 27
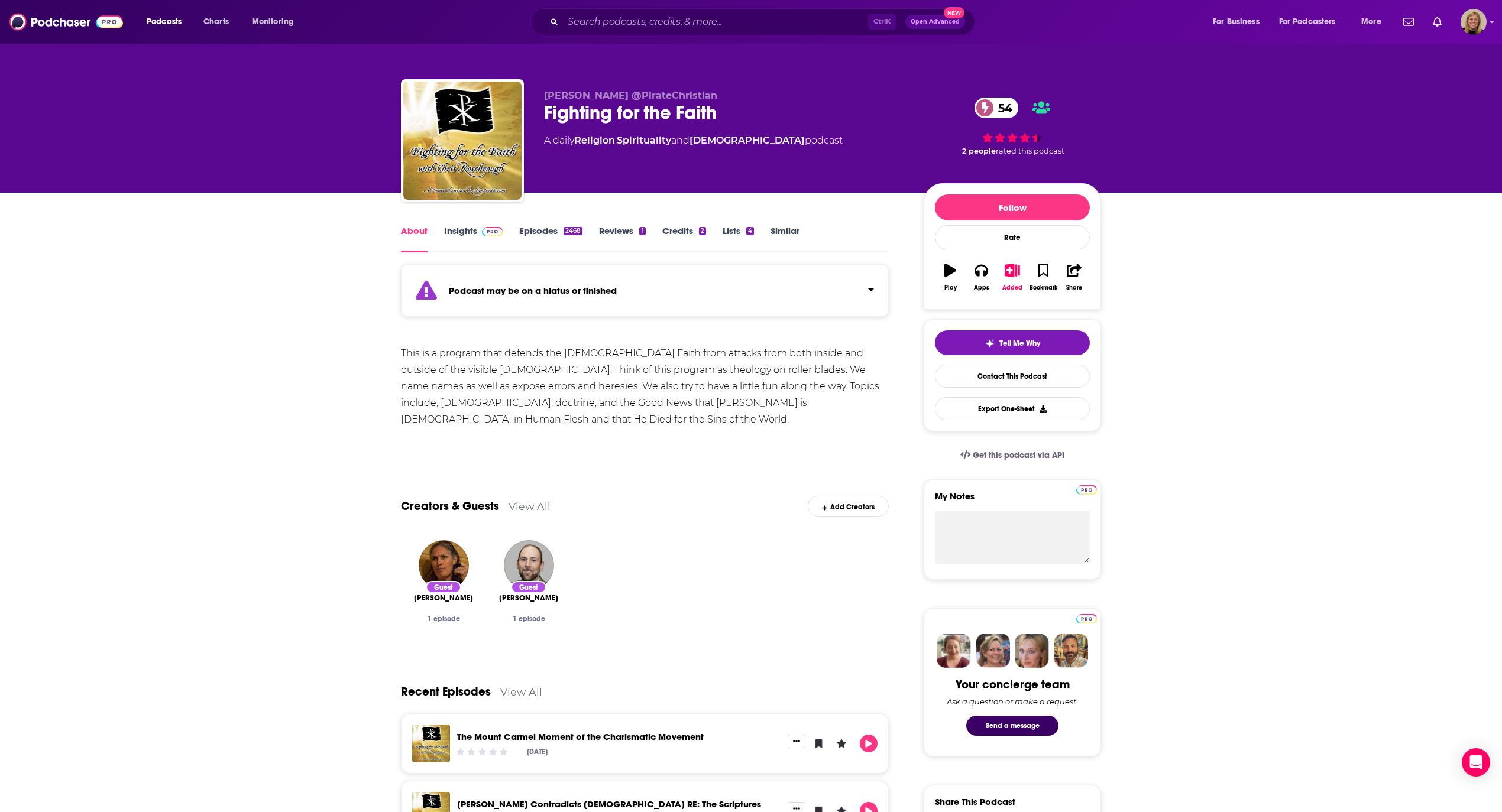
click at [518, 305] on div "Podcast may be on a hiatus or finished" at bounding box center [644, 291] width 487 height 52
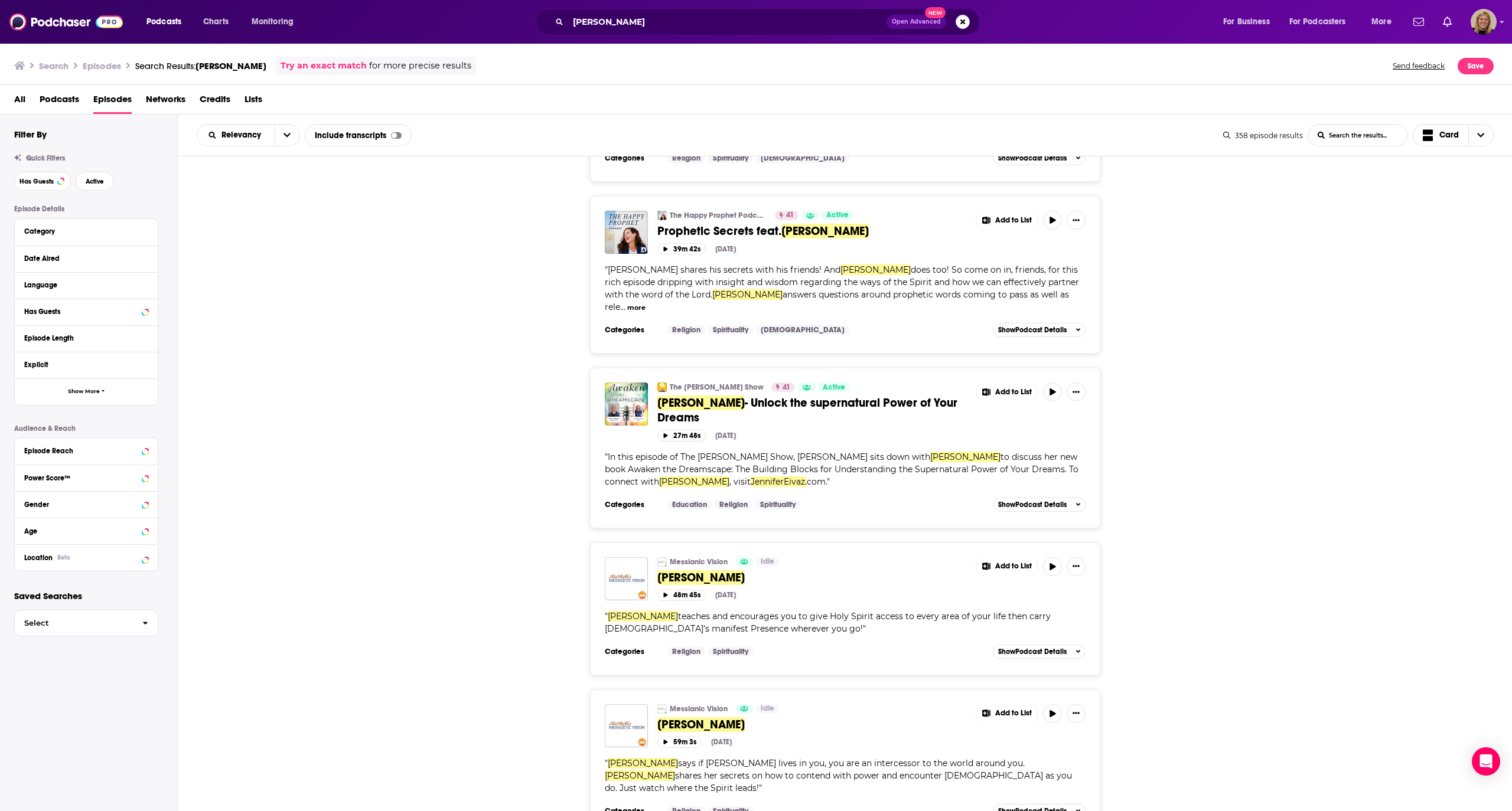
scroll to position [1102, 0]
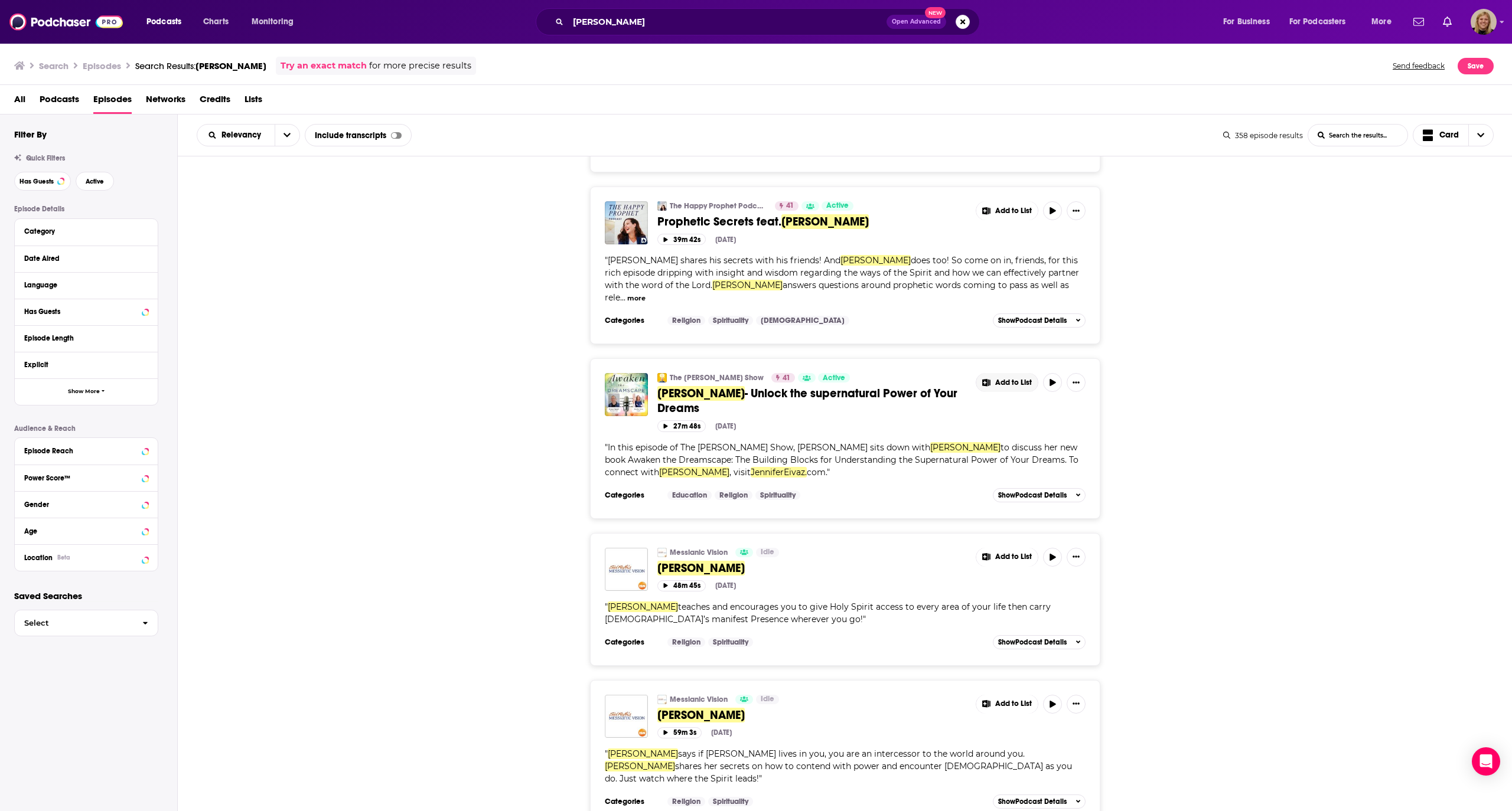
click at [1024, 378] on span "Add to List" at bounding box center [1013, 383] width 37 height 9
click at [1007, 358] on button "Add Podcast" at bounding box center [1015, 357] width 60 height 22
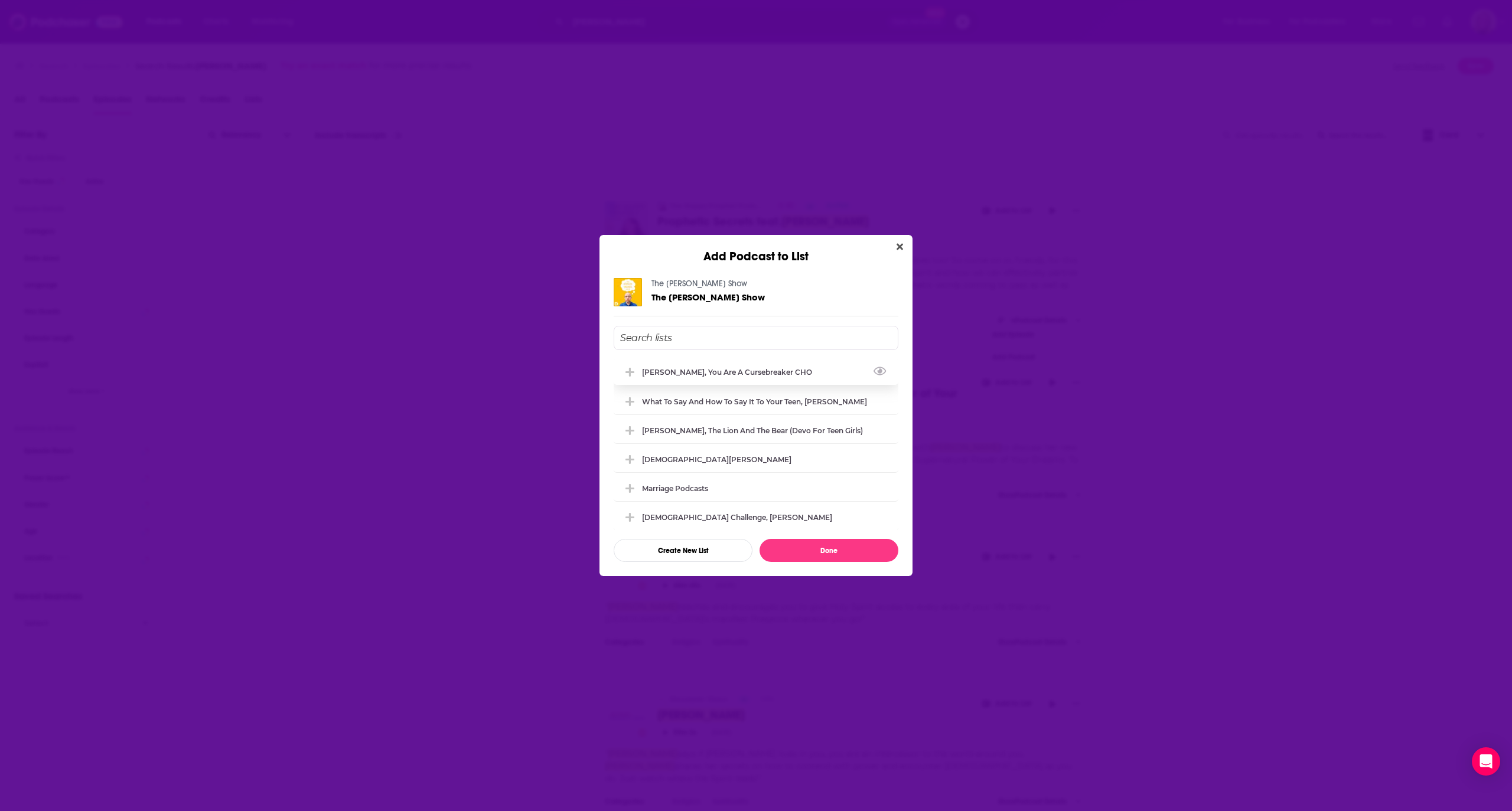
click at [723, 372] on div "[PERSON_NAME], You Are A Cursebreaker CHO" at bounding box center [730, 372] width 178 height 9
click at [828, 549] on button "Done" at bounding box center [829, 551] width 139 height 23
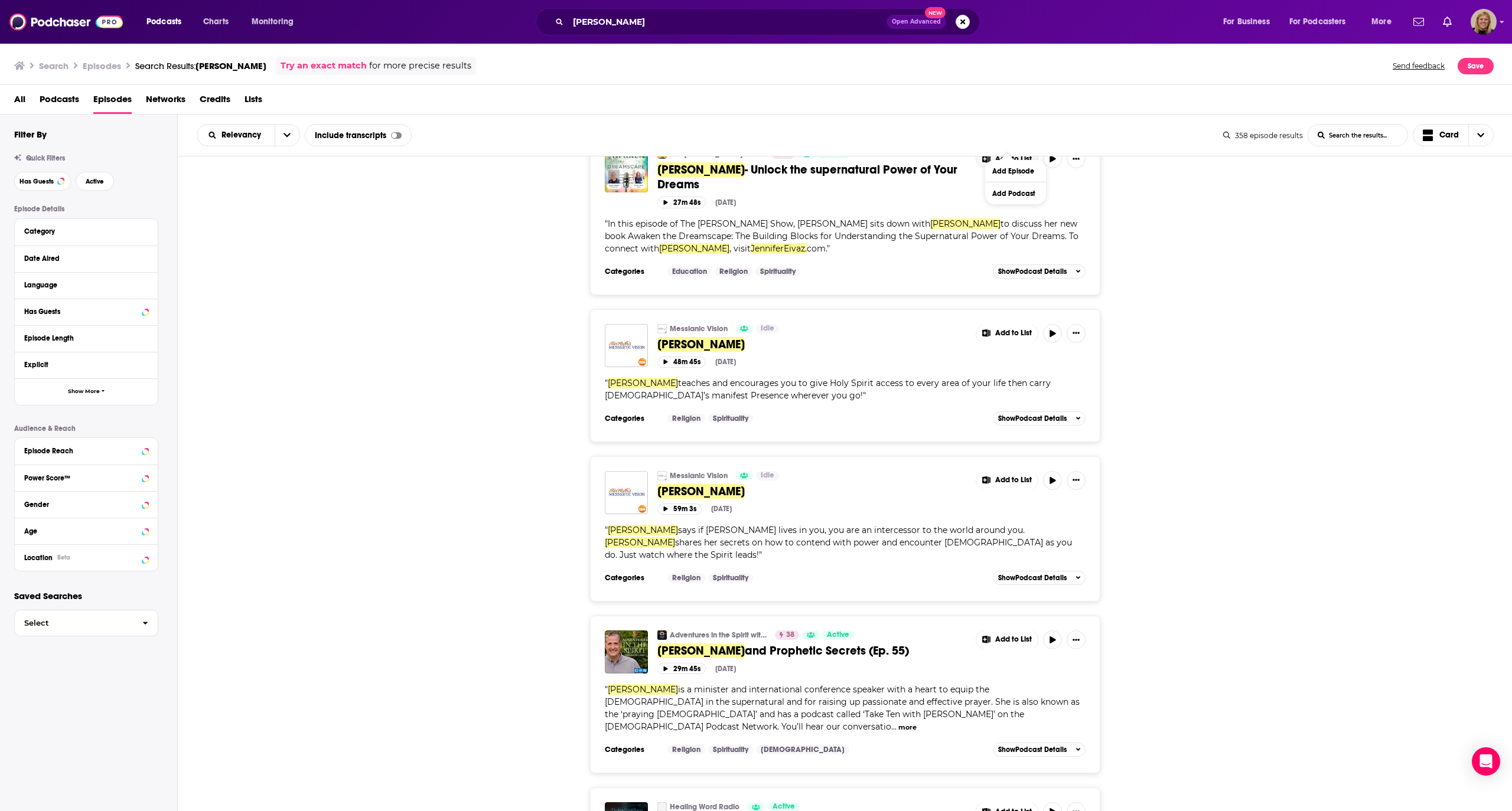
scroll to position [1338, 0]
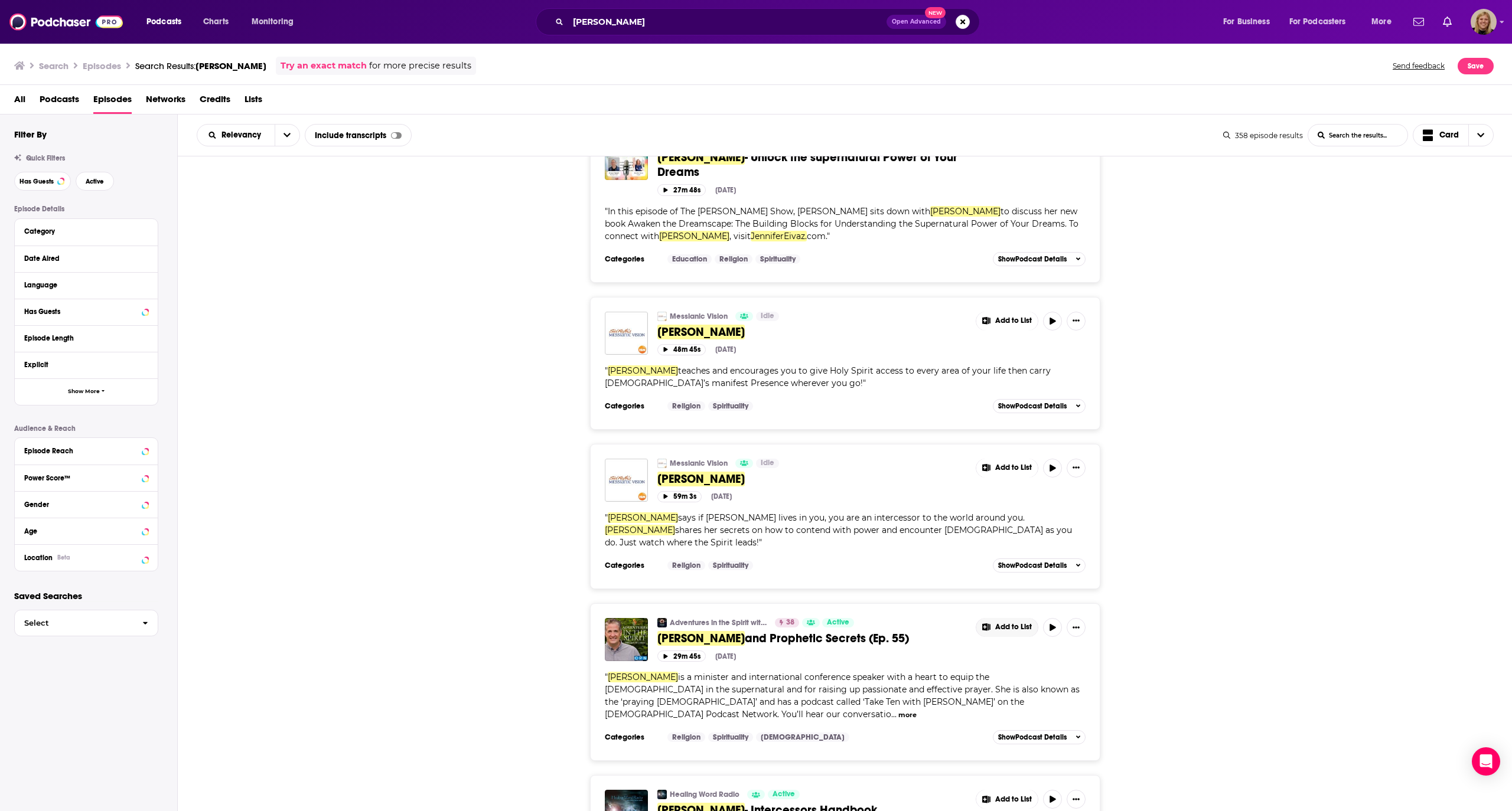
click at [1014, 623] on span "Add to List" at bounding box center [1013, 627] width 37 height 9
click at [1005, 587] on button "Add Podcast" at bounding box center [1015, 588] width 60 height 22
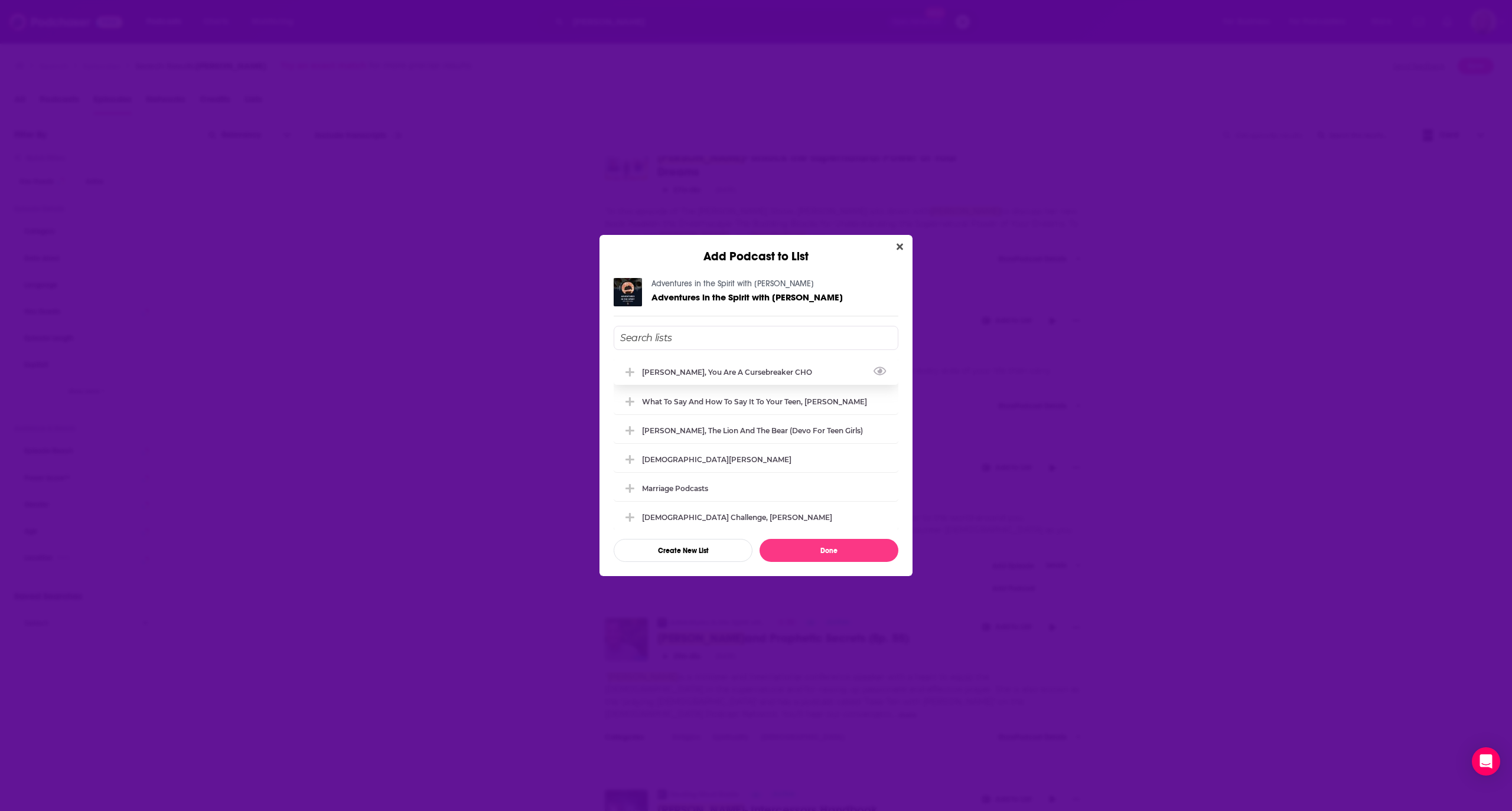
click at [719, 374] on div "[PERSON_NAME], You Are A Cursebreaker CHO" at bounding box center [730, 372] width 178 height 9
click at [838, 544] on button "Done" at bounding box center [829, 551] width 139 height 23
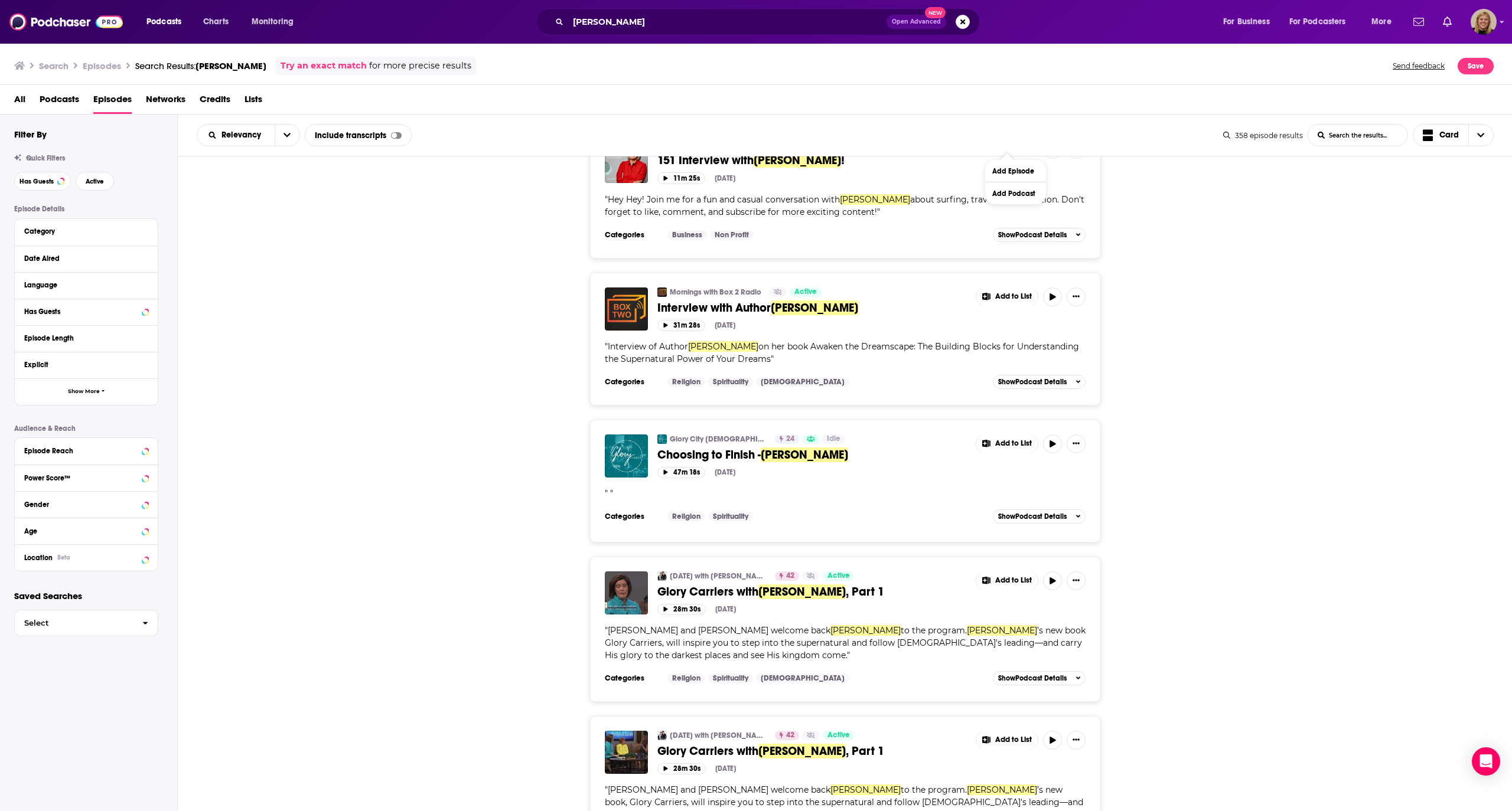
scroll to position [2362, 0]
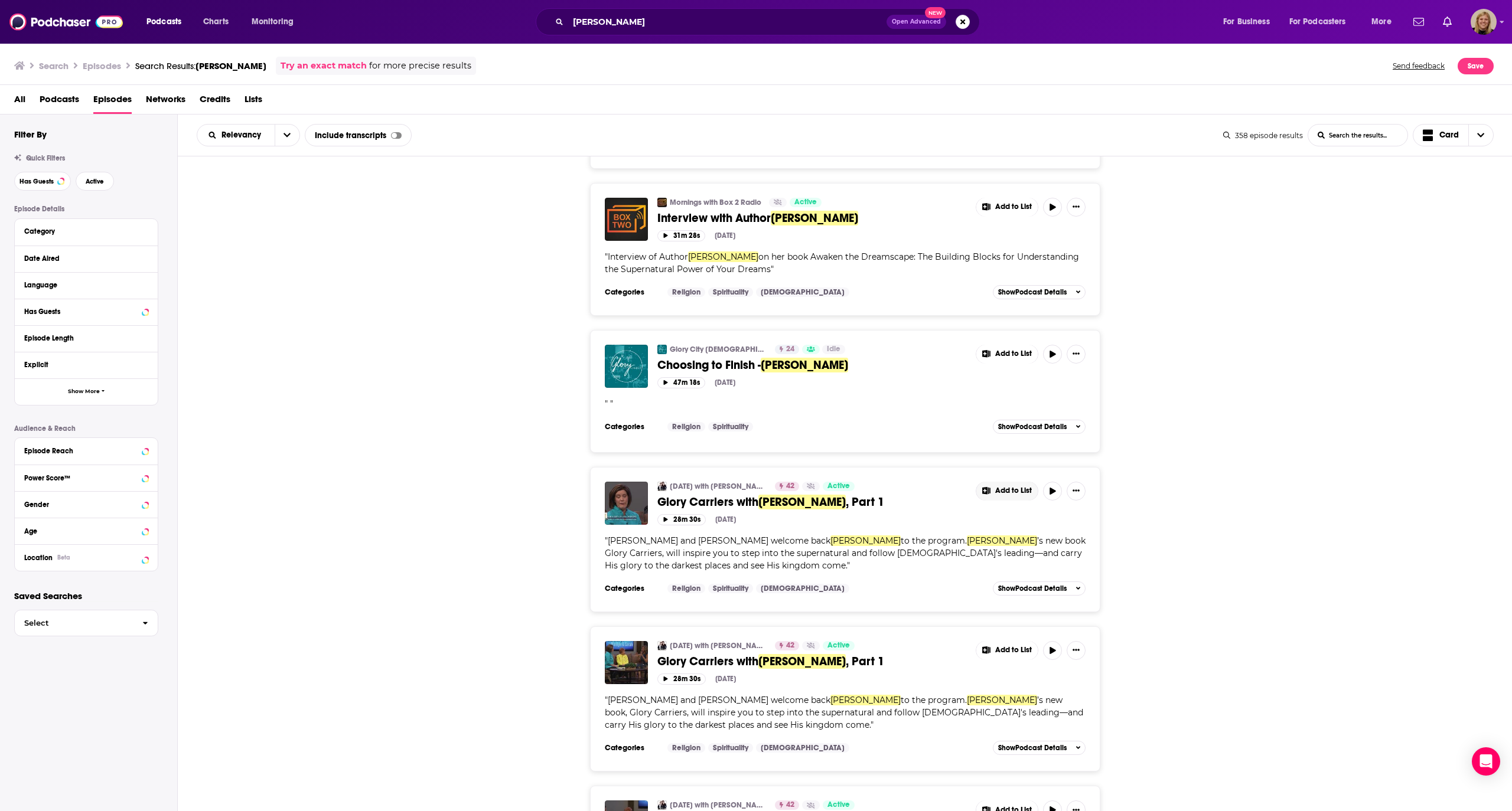
click at [991, 482] on button "Add to List" at bounding box center [1007, 491] width 61 height 19
click at [1012, 437] on button "Add Podcast" at bounding box center [1015, 439] width 60 height 22
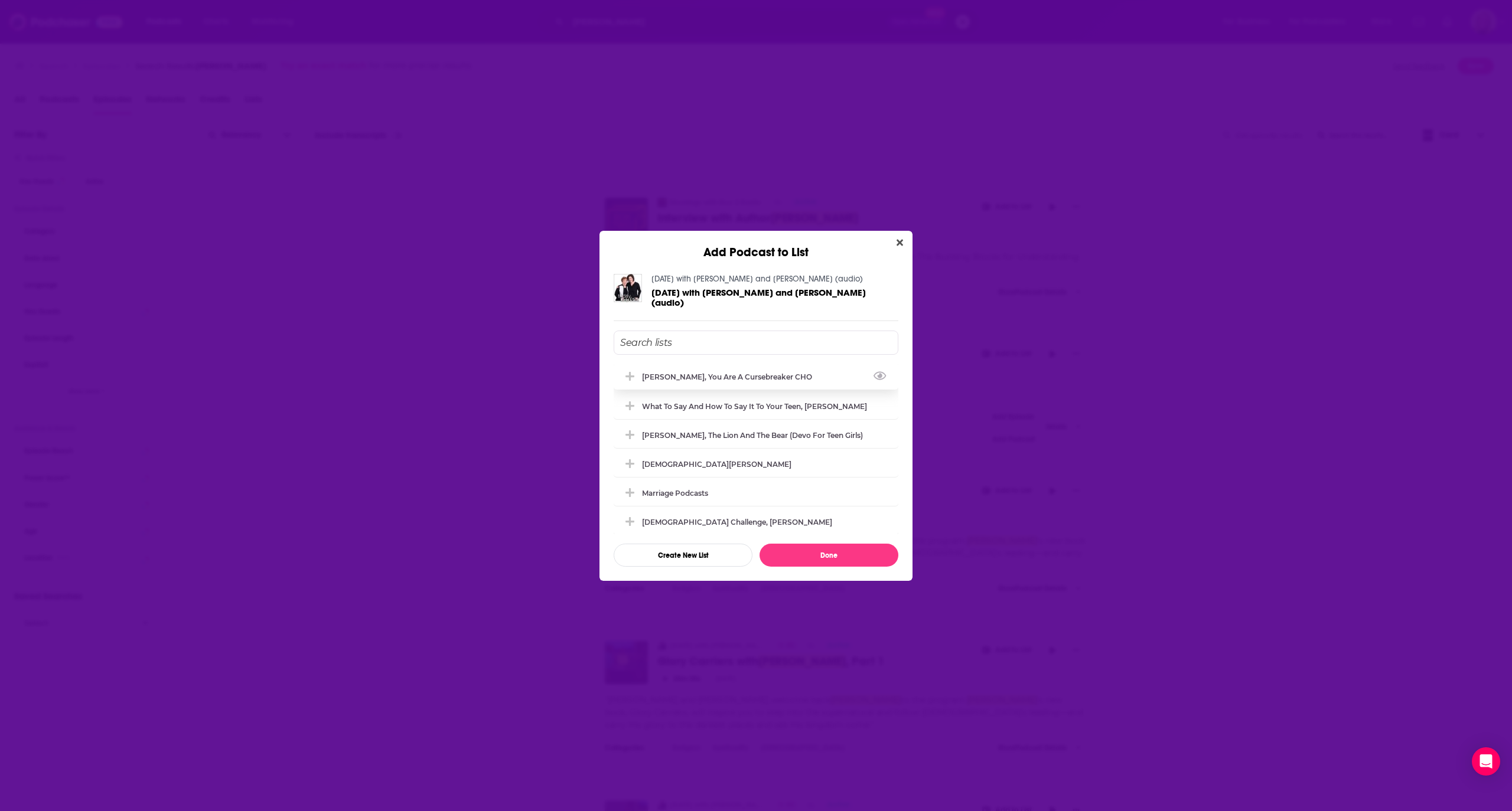
click at [754, 372] on div "[PERSON_NAME], You Are A Cursebreaker CHO" at bounding box center [730, 377] width 178 height 9
click at [850, 537] on div "[PERSON_NAME], You Are A Cursebreaker CHO What to Say and How to Say it to your…" at bounding box center [756, 449] width 285 height 236
click at [841, 554] on button "Done" at bounding box center [829, 555] width 139 height 23
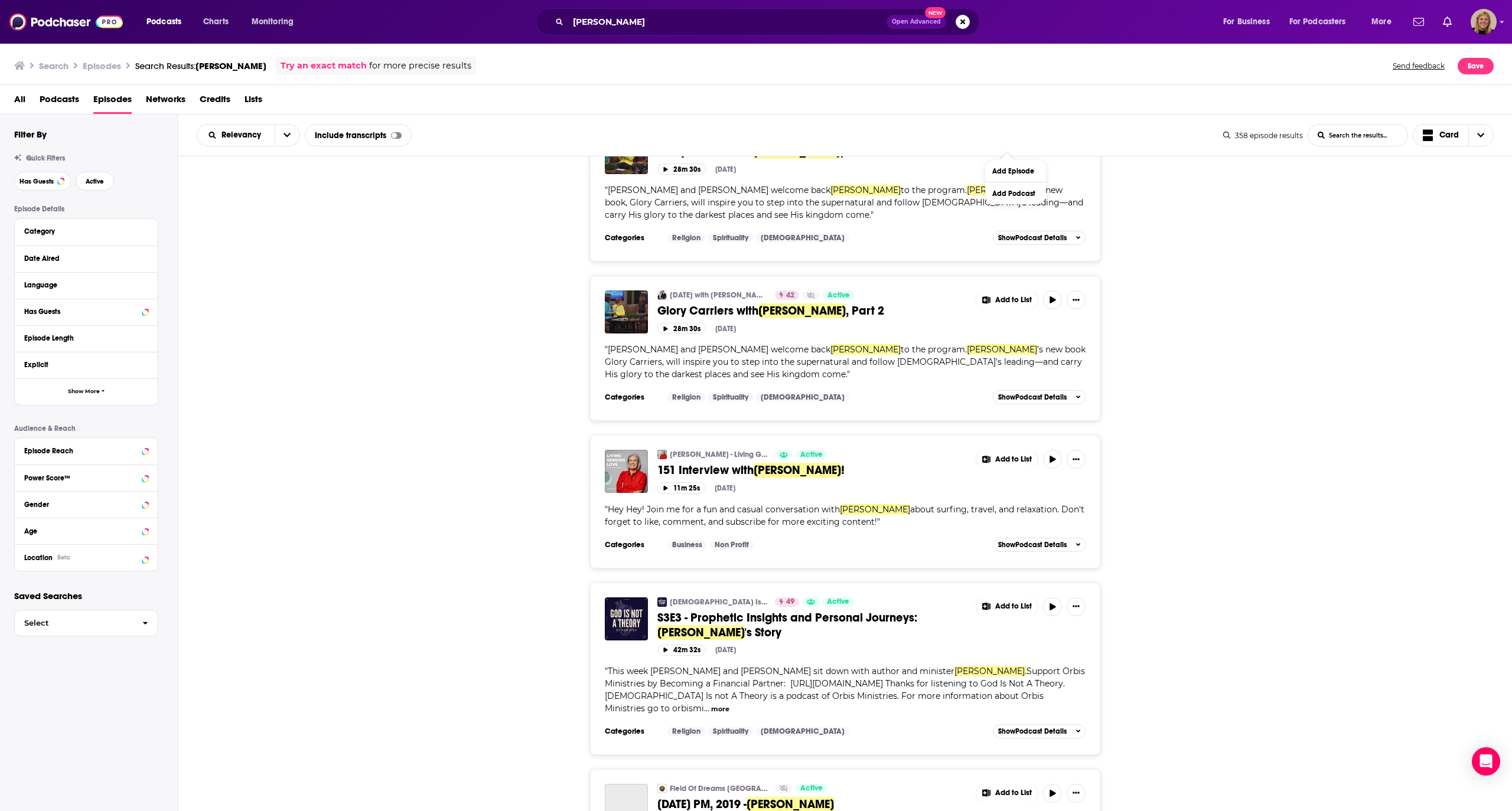
scroll to position [3070, 0]
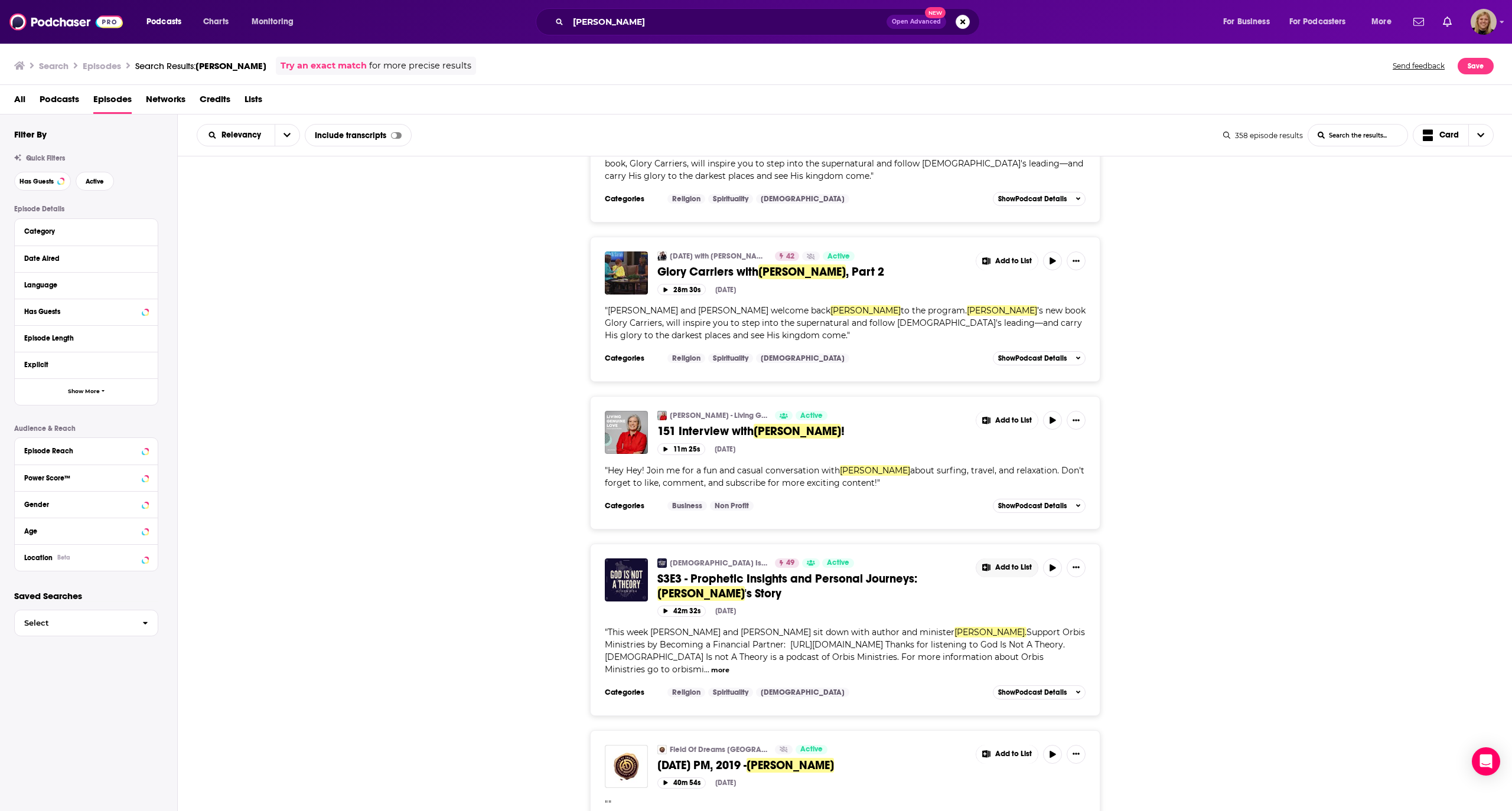
click at [1010, 563] on span "Add to List" at bounding box center [1013, 568] width 37 height 9
click at [1003, 518] on button "Add Podcast" at bounding box center [1015, 515] width 60 height 22
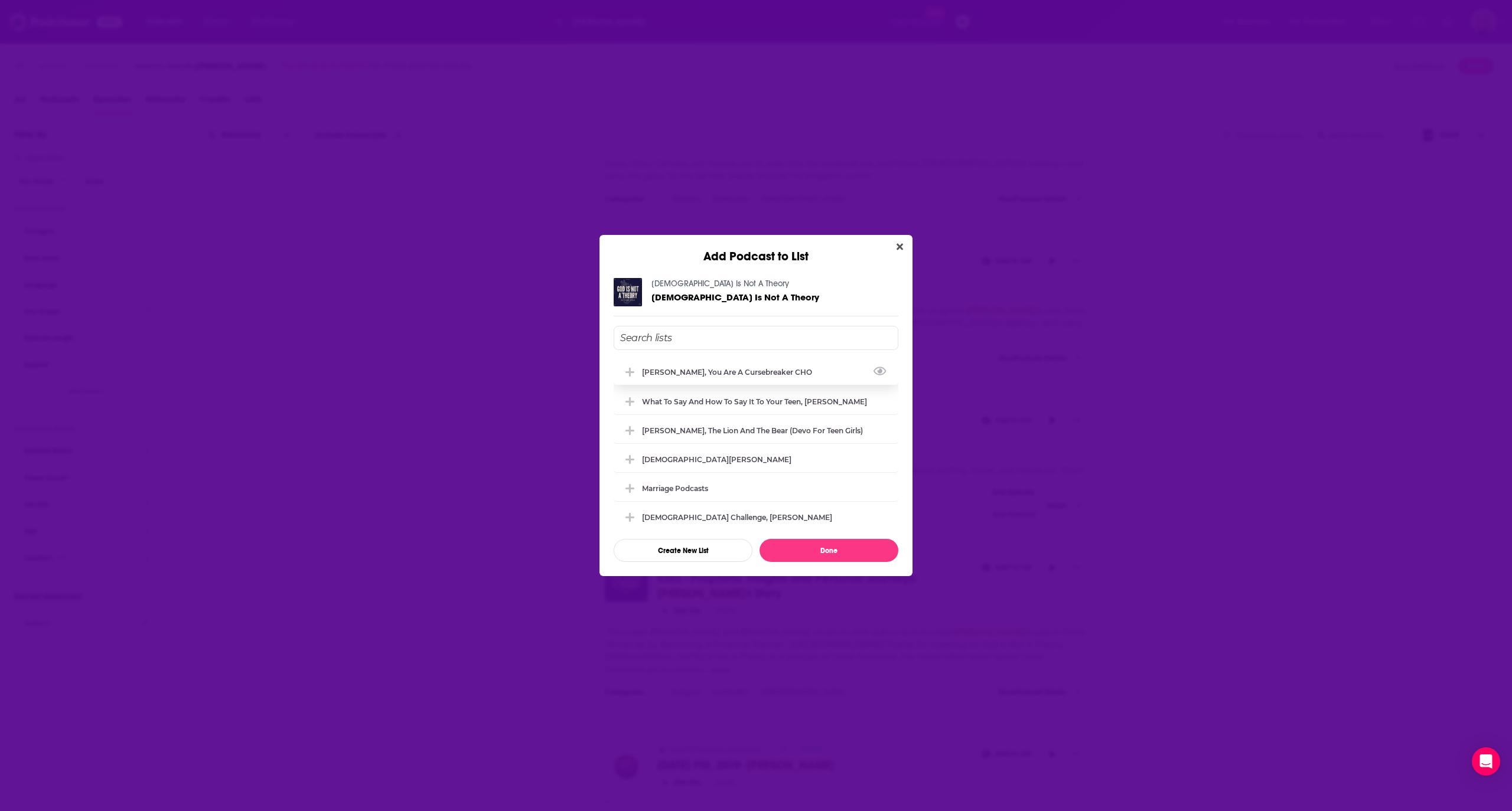
click at [785, 362] on div "[PERSON_NAME], You Are A Cursebreaker CHO" at bounding box center [756, 371] width 285 height 26
click at [825, 548] on button "Done" at bounding box center [829, 551] width 139 height 23
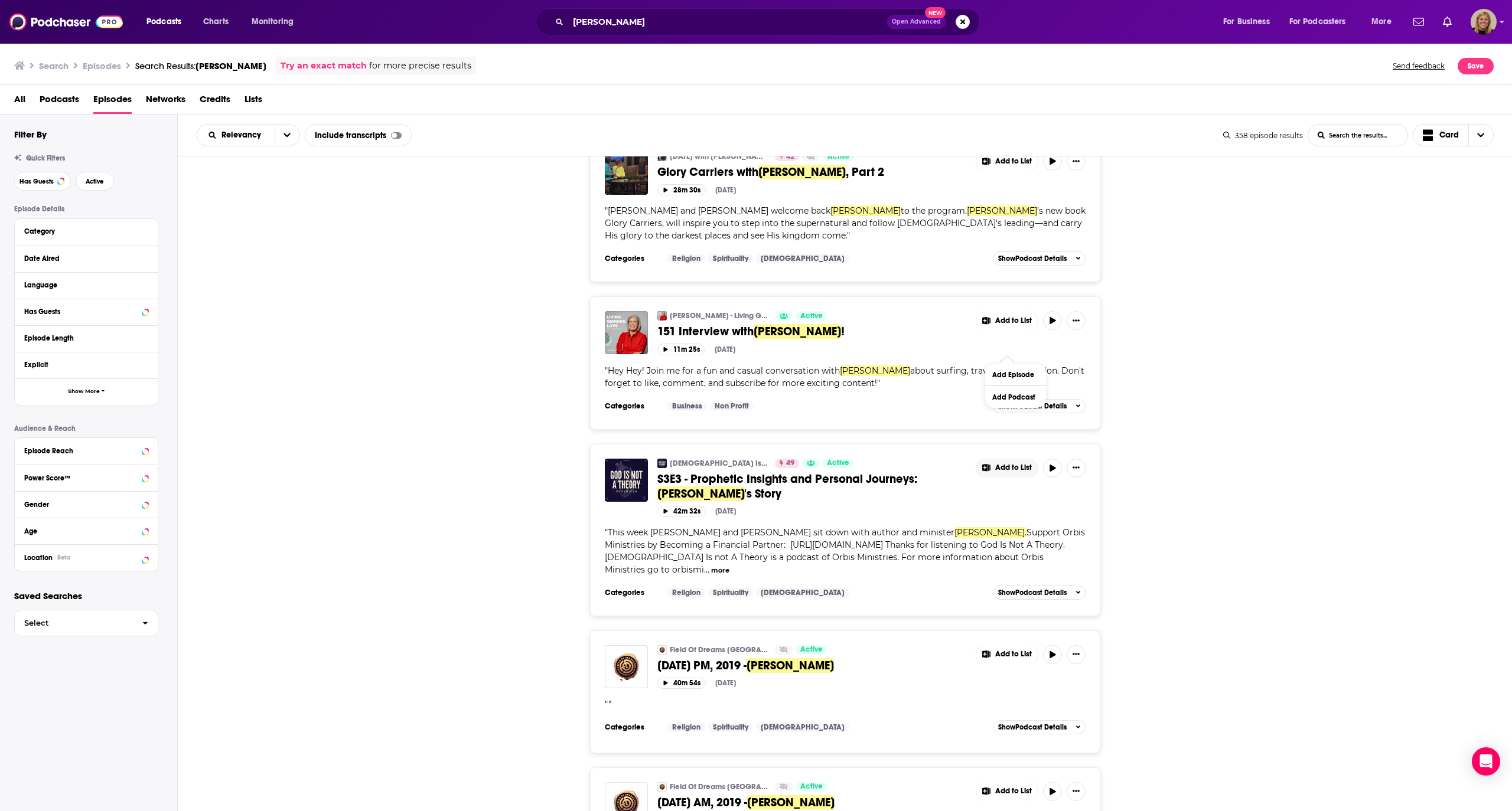
scroll to position [3188, 0]
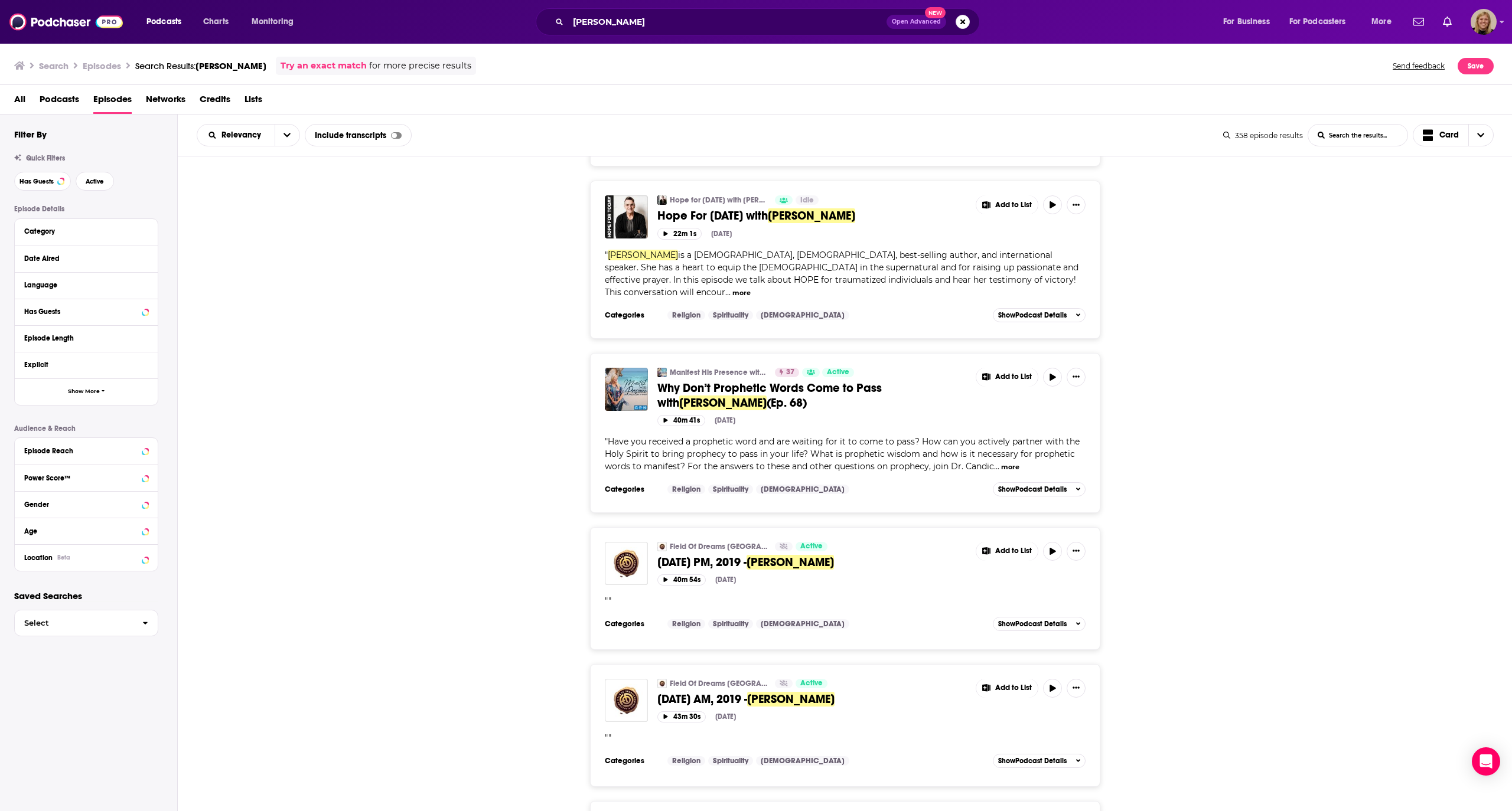
scroll to position [5235, 0]
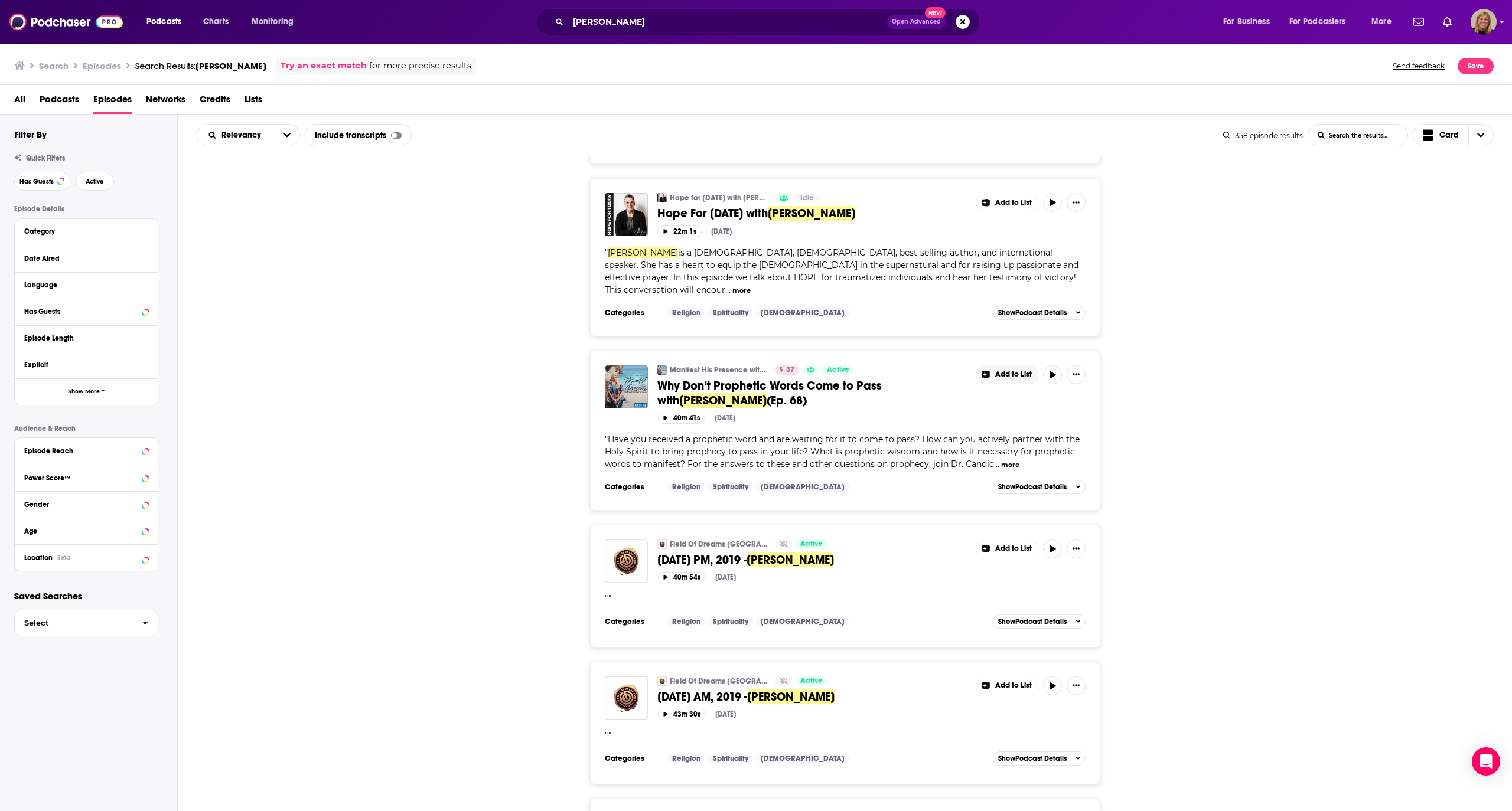
click at [1016, 370] on span "Add to List" at bounding box center [1013, 375] width 37 height 9
click at [1000, 283] on button "Add Podcast" at bounding box center [1015, 281] width 60 height 22
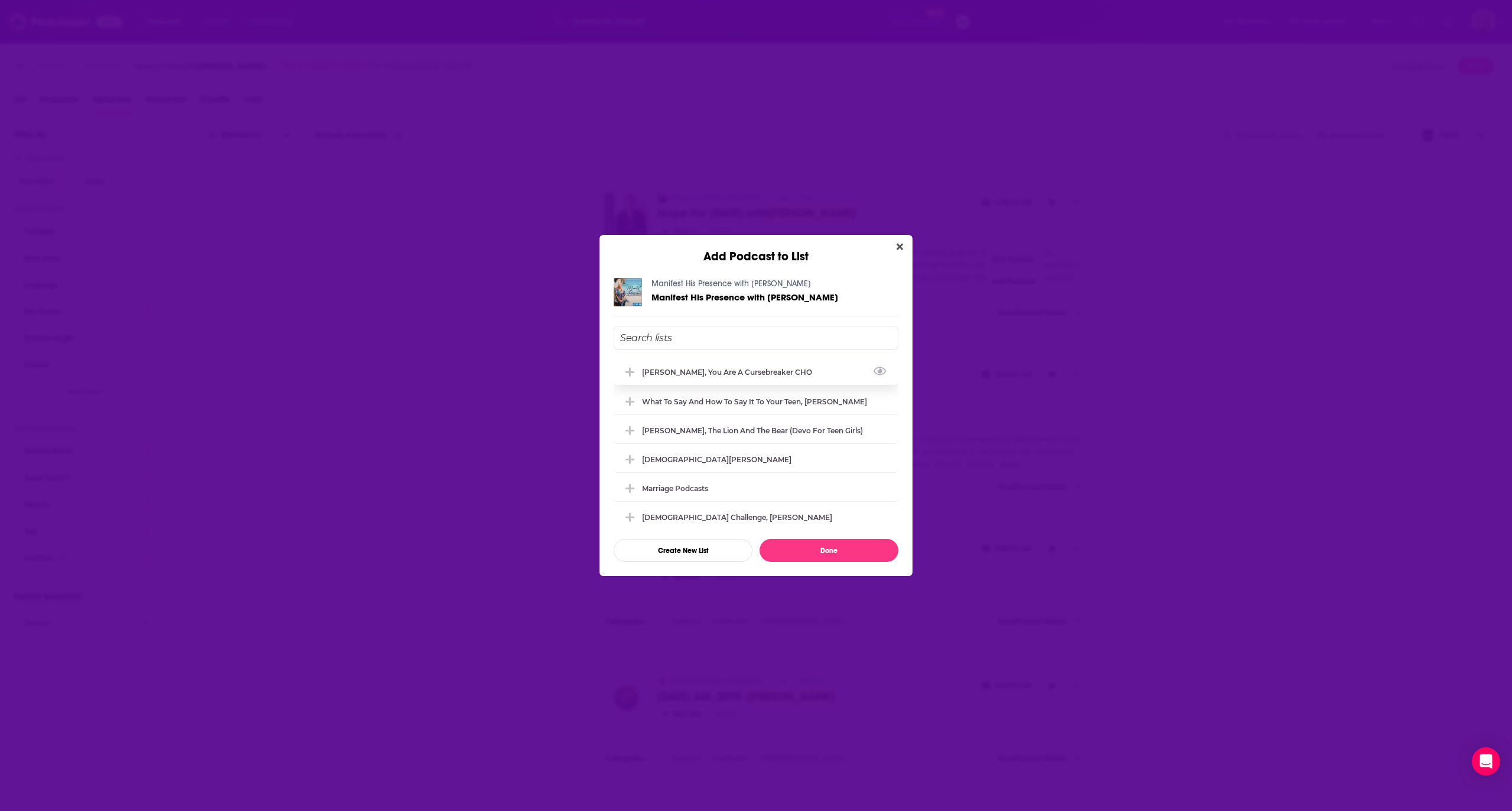
click at [745, 371] on div "[PERSON_NAME], You Are A Cursebreaker CHO" at bounding box center [730, 372] width 178 height 9
click at [842, 545] on button "Done" at bounding box center [829, 551] width 139 height 23
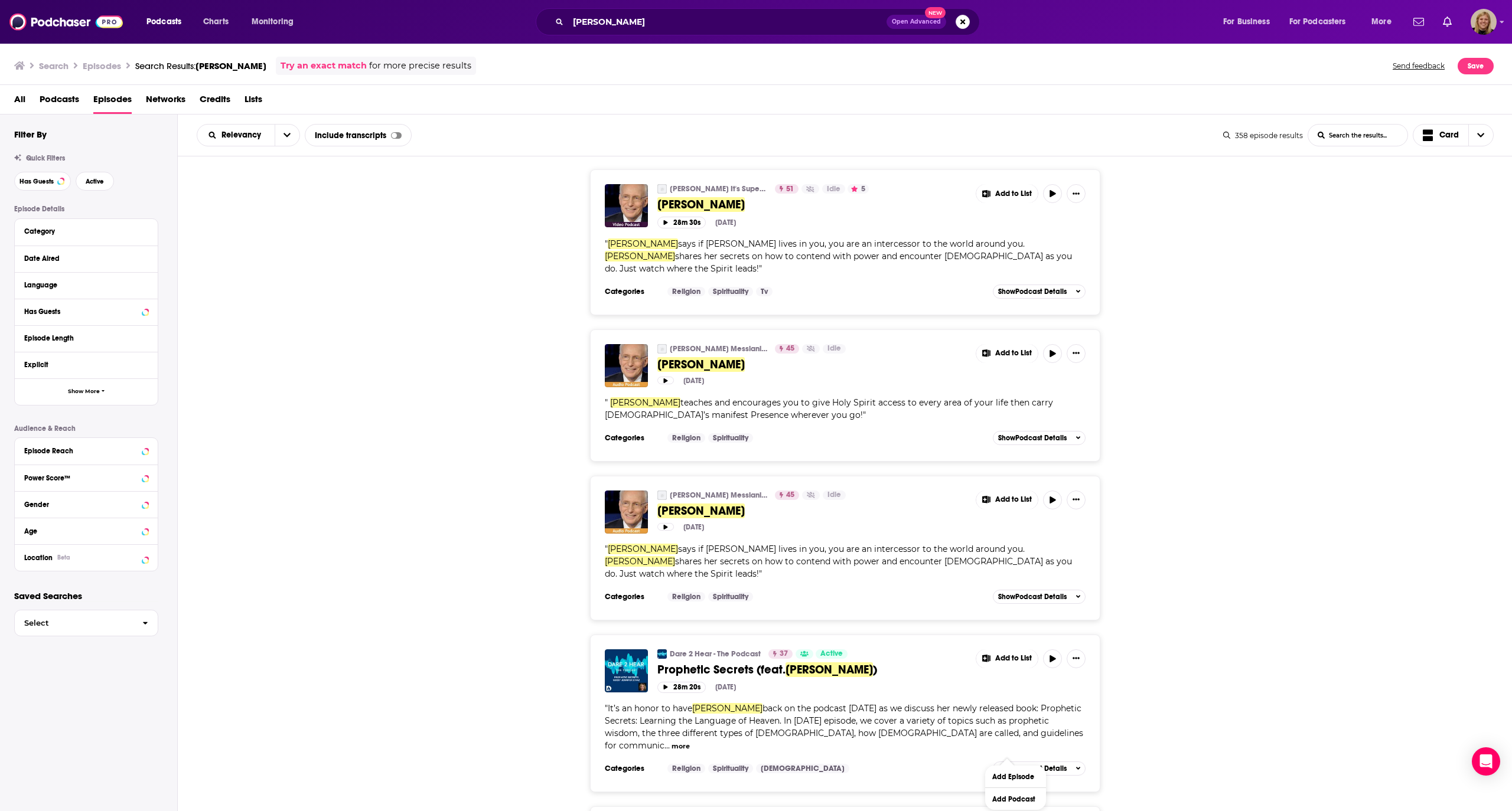
scroll to position [0, 0]
click at [1255, 271] on div "[PERSON_NAME] It's Supernatural! 51 Idle 5 [PERSON_NAME] Add to List 28m 30s [D…" at bounding box center [845, 242] width 1335 height 145
click at [1265, 522] on div "[PERSON_NAME] Messianic Vision 45 Idle [PERSON_NAME] Add to List [DATE] " [PERS…" at bounding box center [845, 549] width 1335 height 145
